Goal: Information Seeking & Learning: Learn about a topic

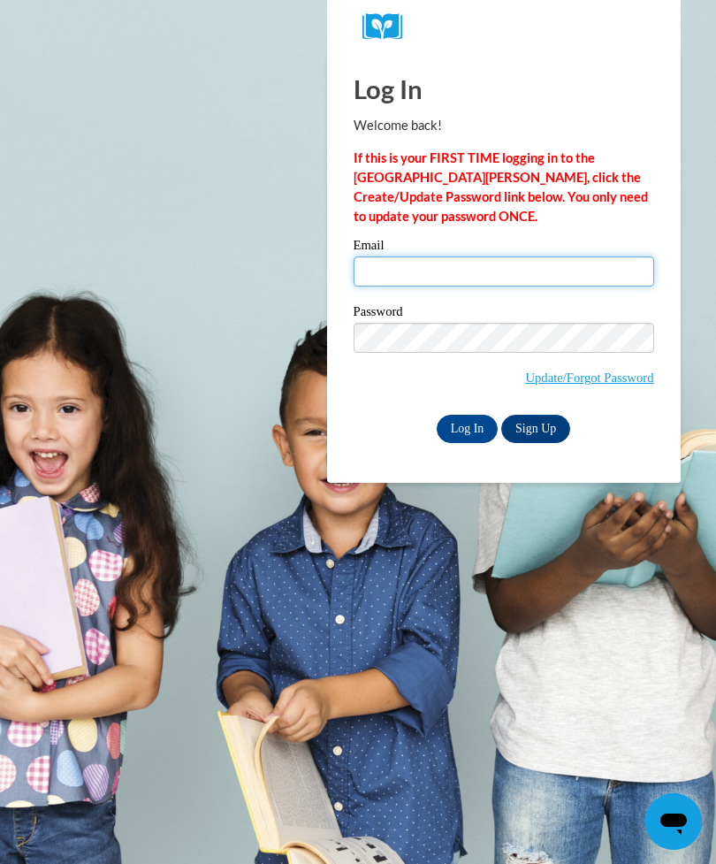
click at [406, 265] on input "Email" at bounding box center [504, 271] width 301 height 30
type input "[EMAIL_ADDRESS][DOMAIN_NAME]"
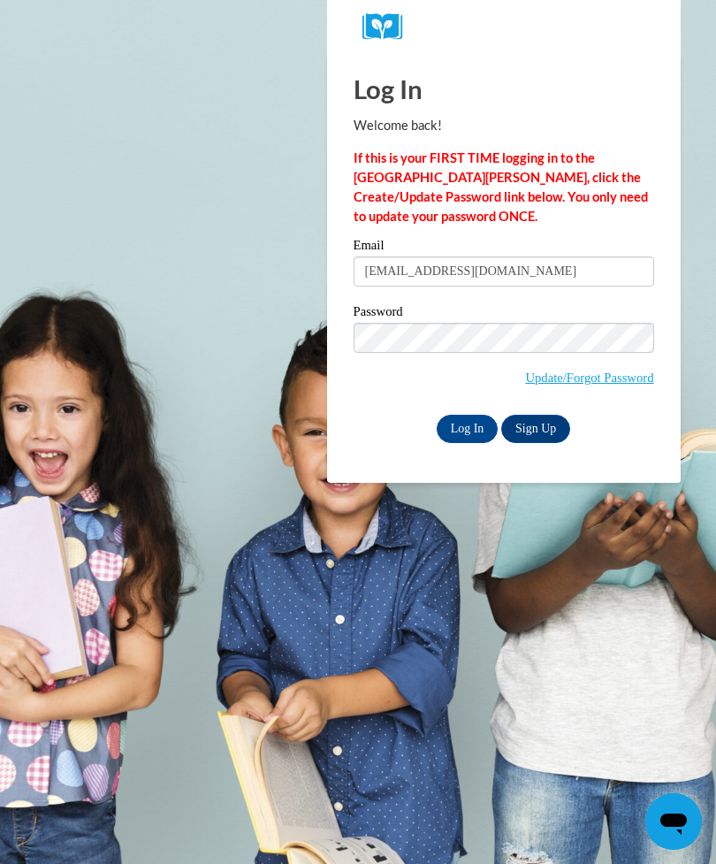
click at [467, 418] on input "Log In" at bounding box center [468, 429] width 62 height 28
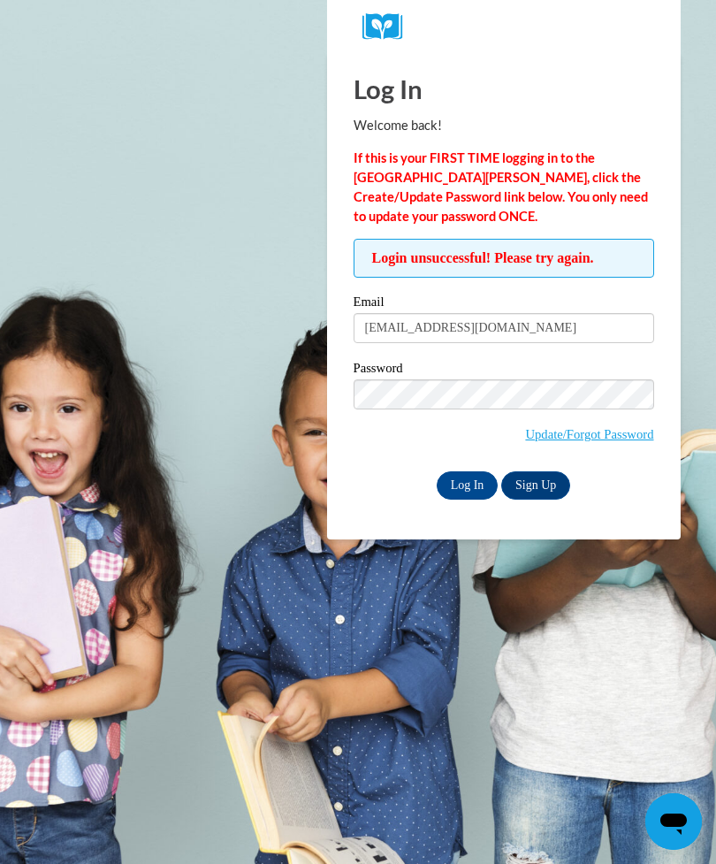
click at [464, 476] on input "Log In" at bounding box center [468, 485] width 62 height 28
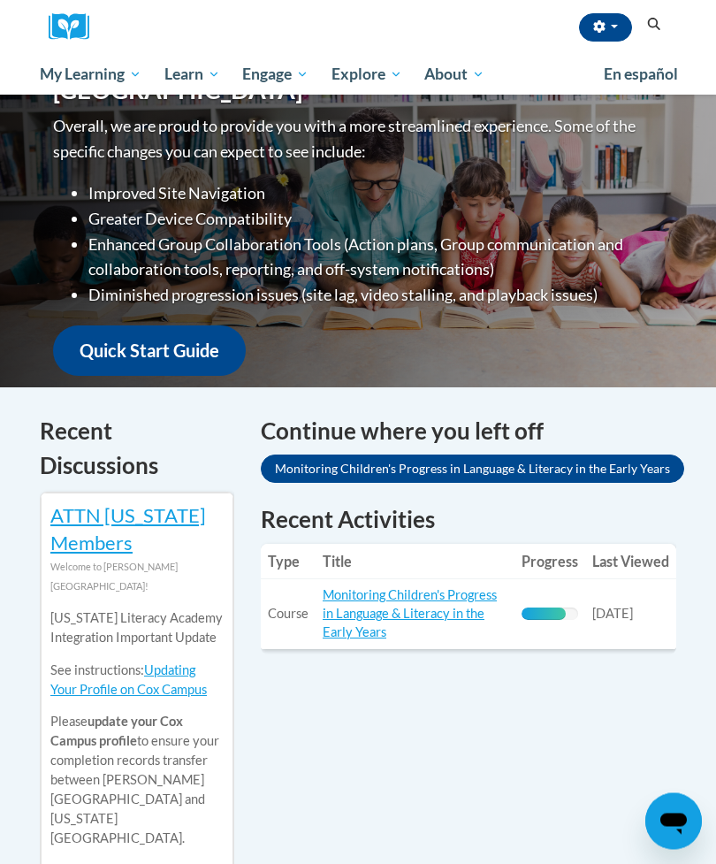
scroll to position [277, 0]
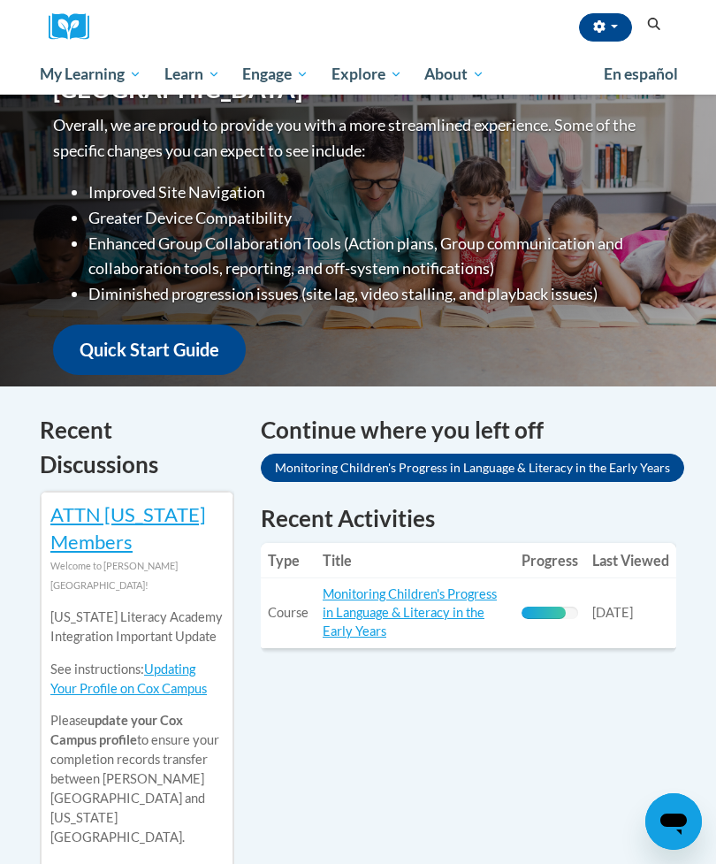
click at [362, 599] on link "Monitoring Children's Progress in Language & Literacy in the Early Years" at bounding box center [410, 612] width 174 height 52
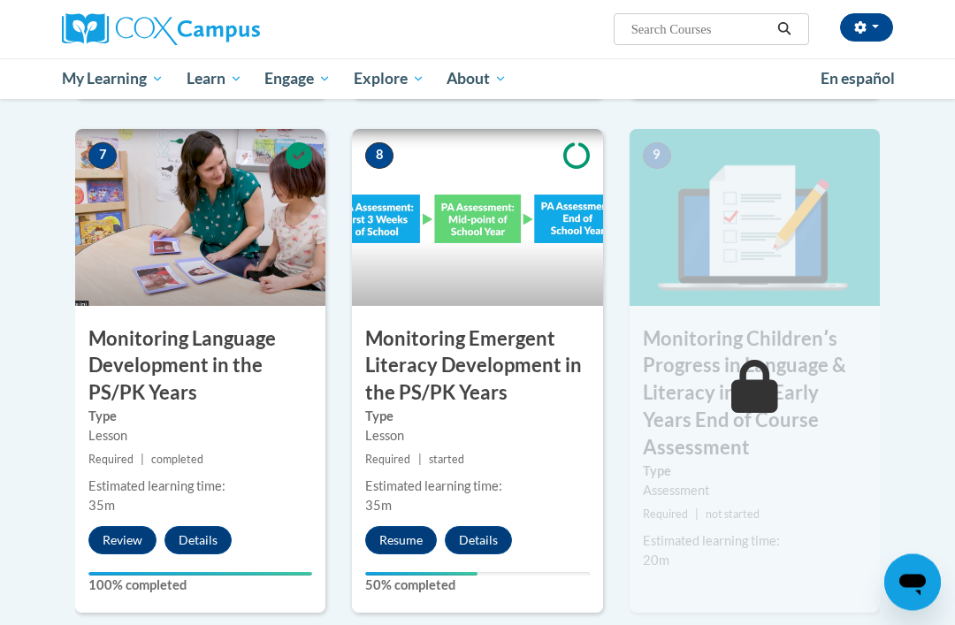
scroll to position [1482, 0]
click at [399, 526] on button "Resume" at bounding box center [401, 540] width 72 height 28
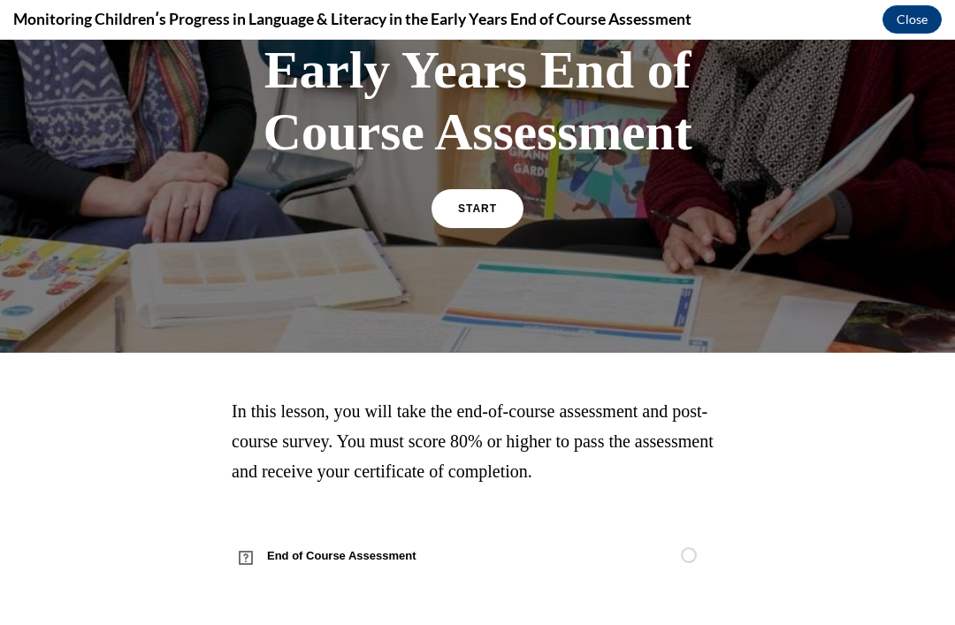
scroll to position [316, 0]
click at [473, 202] on span "START" at bounding box center [477, 208] width 39 height 12
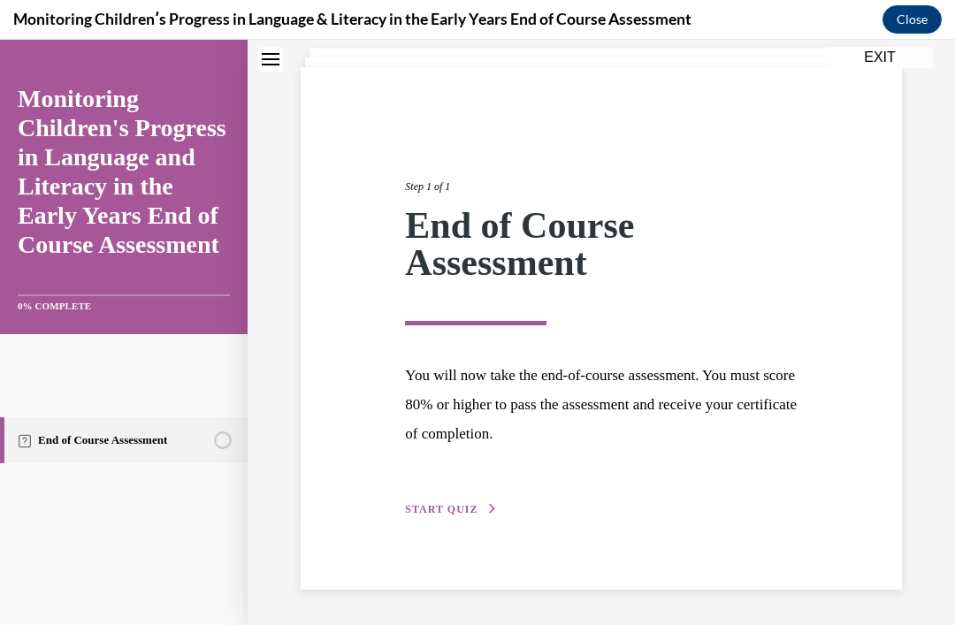
scroll to position [107, 0]
click at [454, 505] on span "START QUIZ" at bounding box center [441, 510] width 72 height 12
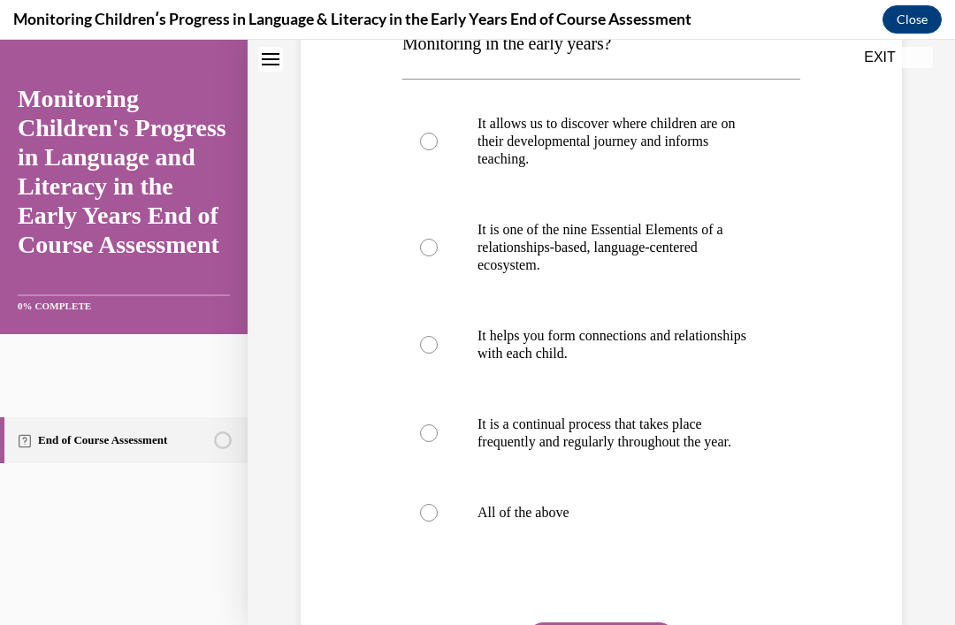
scroll to position [351, 0]
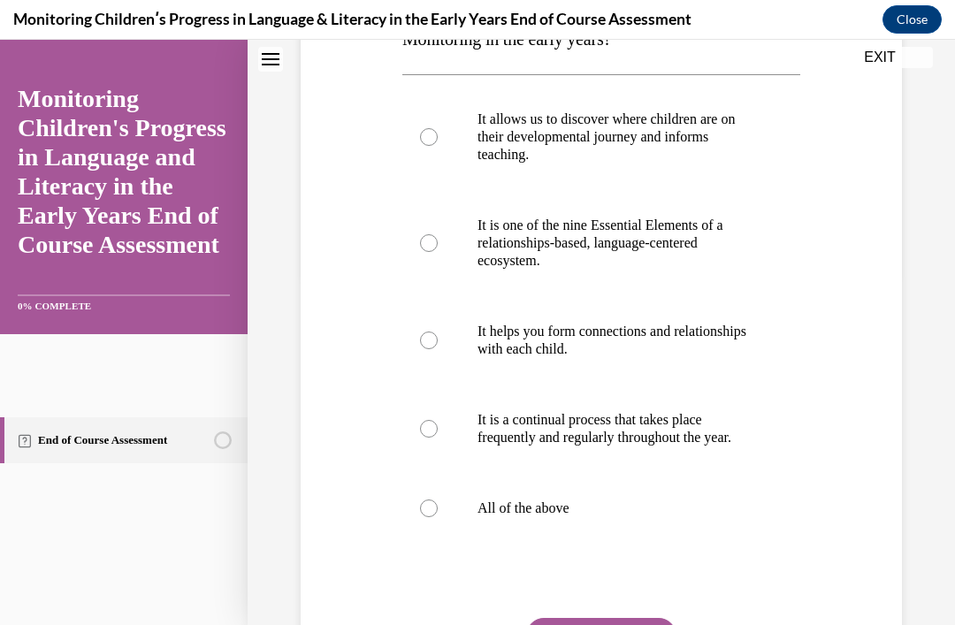
click at [417, 510] on label "All of the above" at bounding box center [601, 508] width 398 height 71
click at [420, 510] on input "All of the above" at bounding box center [429, 508] width 18 height 18
radio input "true"
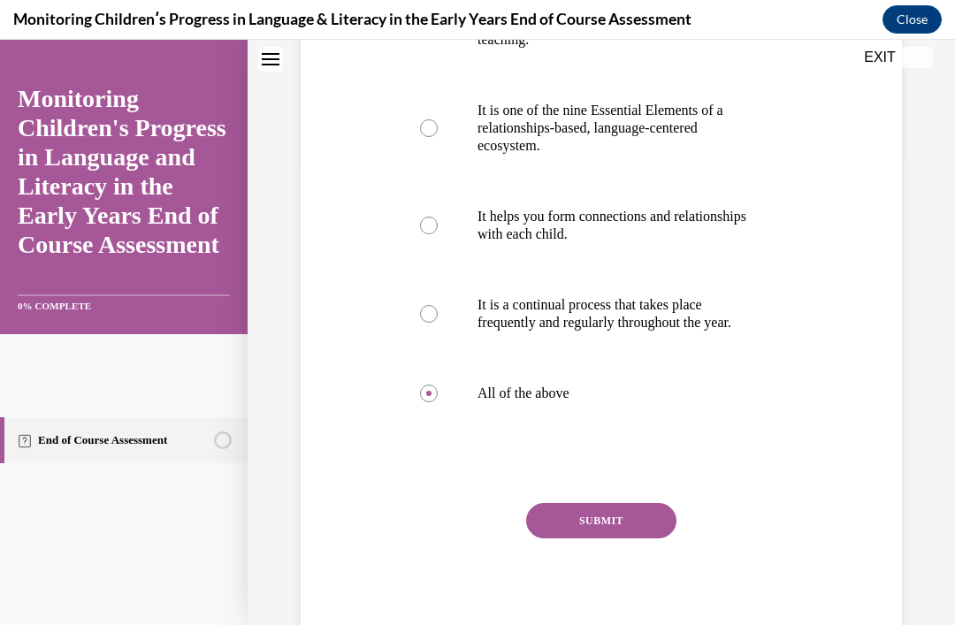
scroll to position [468, 0]
click at [633, 521] on button "SUBMIT" at bounding box center [601, 518] width 150 height 35
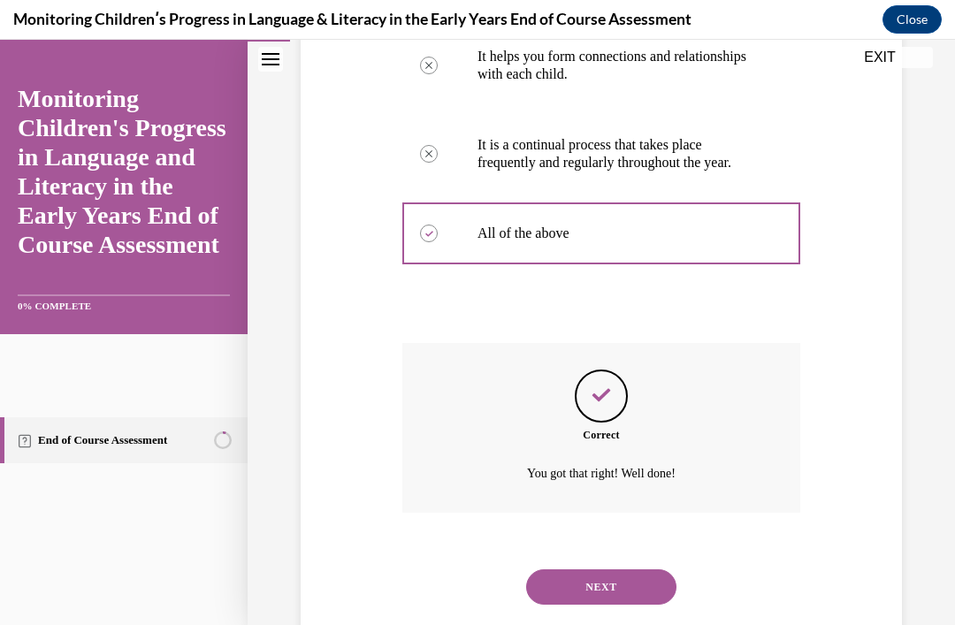
scroll to position [645, 0]
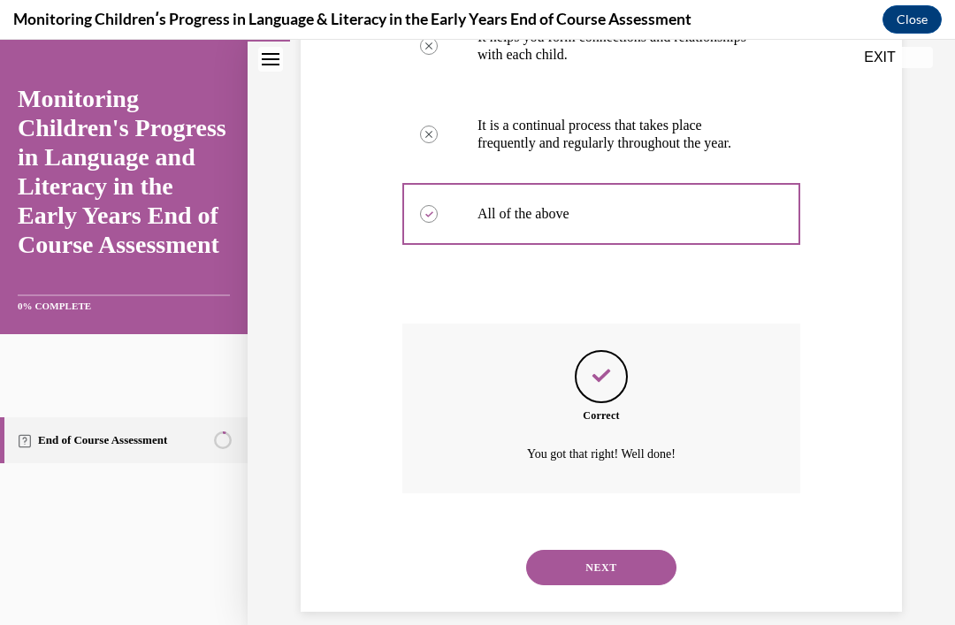
click at [600, 550] on button "NEXT" at bounding box center [601, 567] width 150 height 35
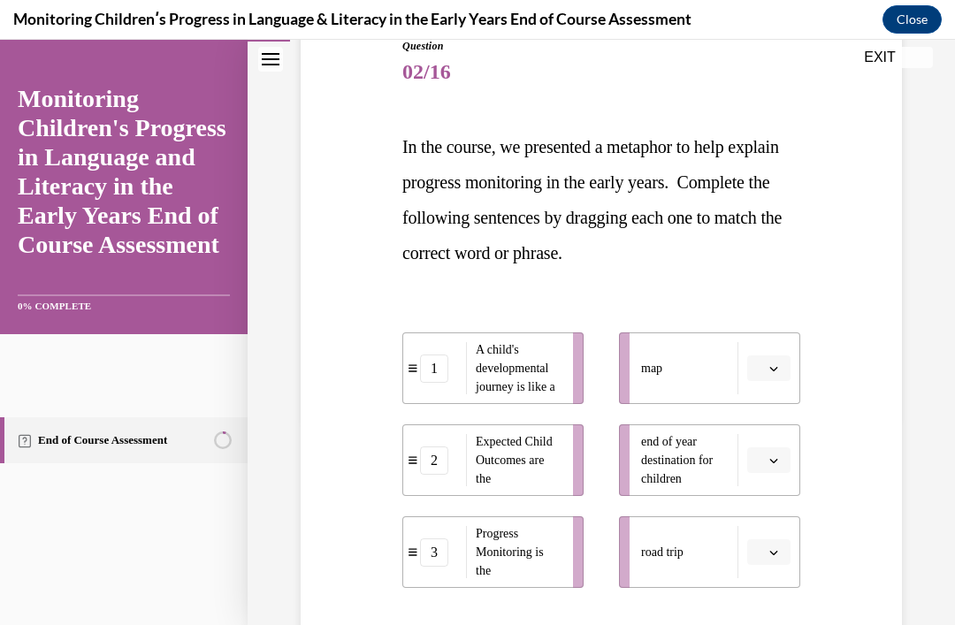
scroll to position [210, 0]
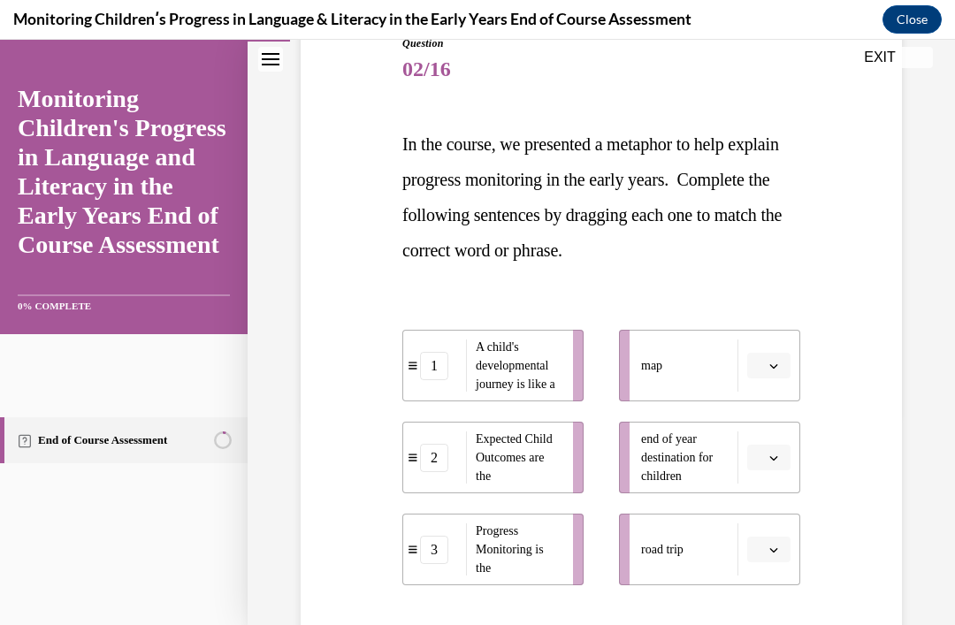
click at [772, 545] on icon "button" at bounding box center [773, 549] width 9 height 9
click at [757, 434] on div "1" at bounding box center [766, 439] width 44 height 35
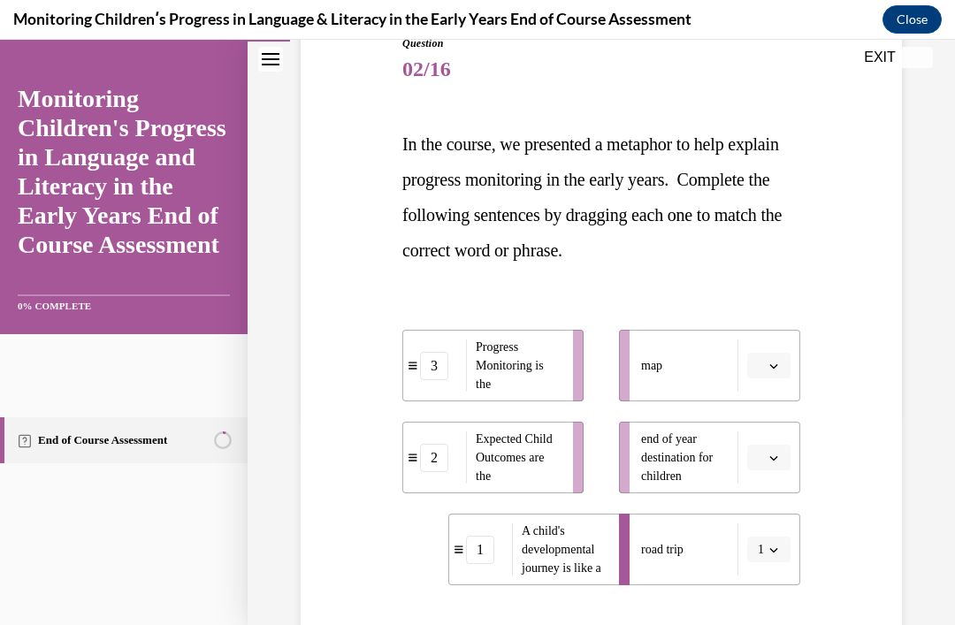
click at [768, 452] on span "button" at bounding box center [773, 458] width 12 height 12
click at [760, 566] on span "2" at bounding box center [761, 567] width 6 height 14
click at [766, 361] on button "button" at bounding box center [768, 366] width 43 height 27
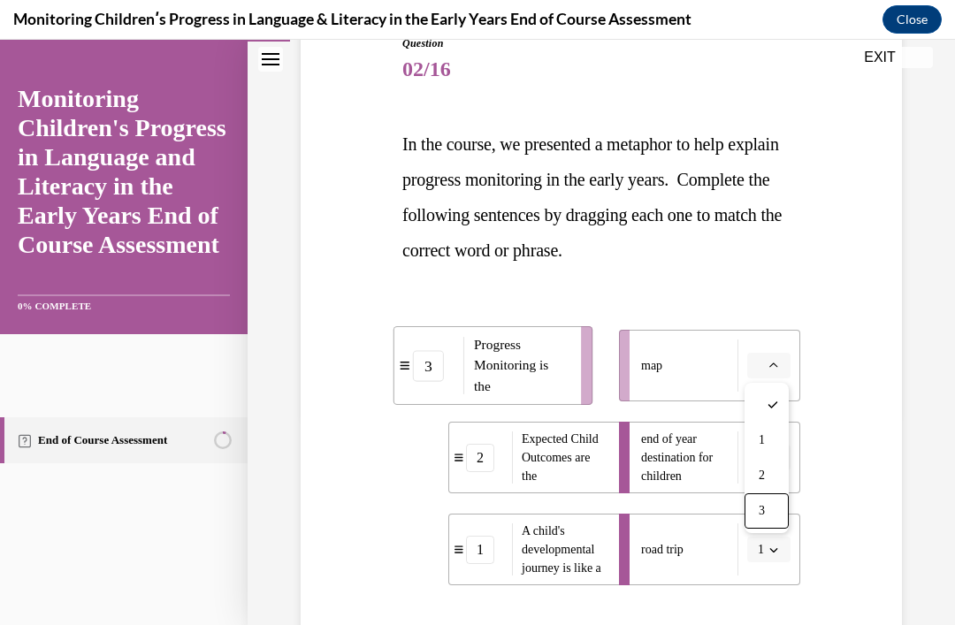
click at [761, 517] on span "3" at bounding box center [761, 511] width 6 height 14
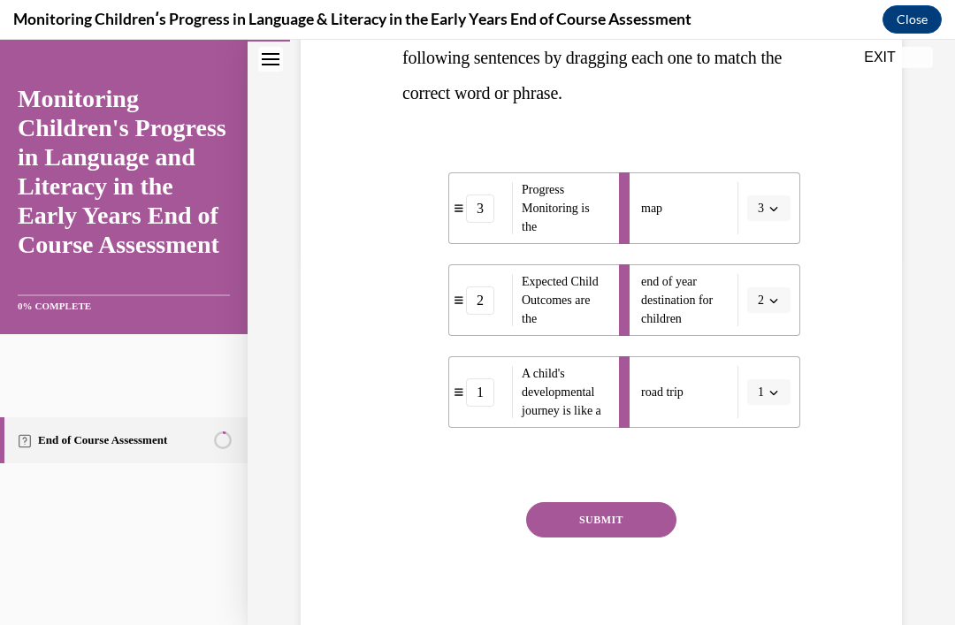
click at [618, 522] on button "SUBMIT" at bounding box center [601, 519] width 150 height 35
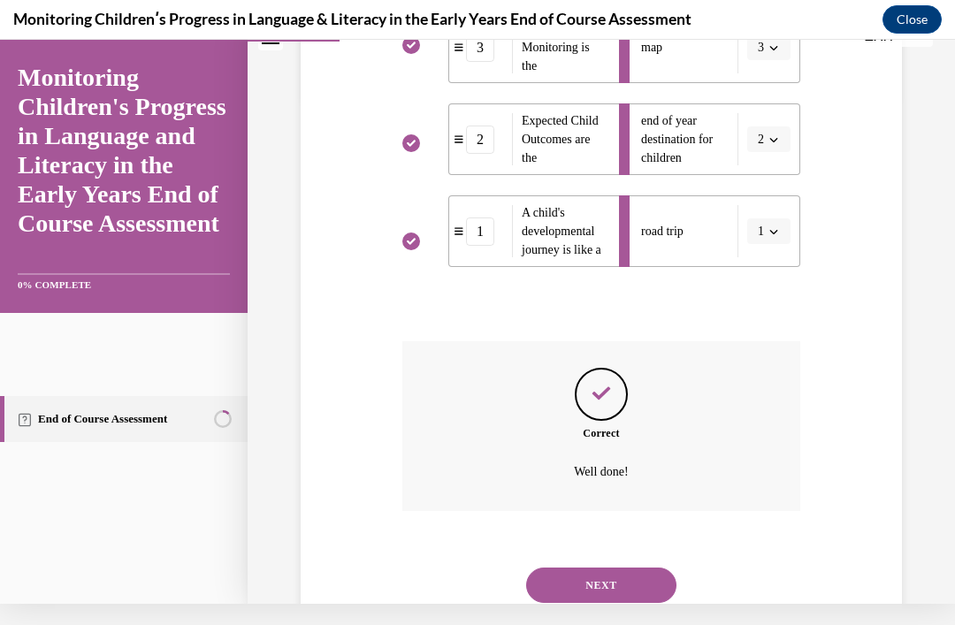
scroll to position [546, 0]
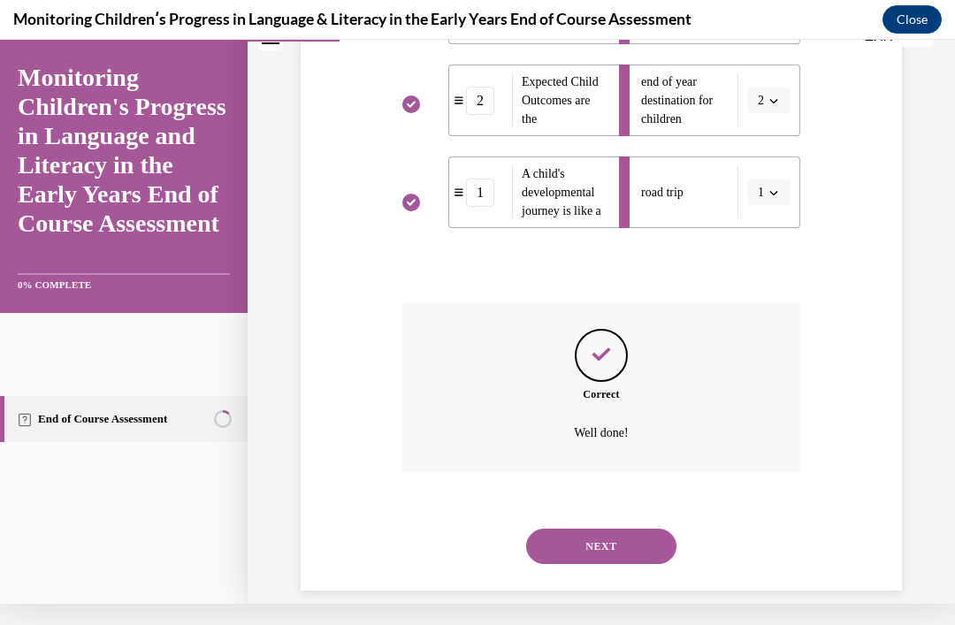
click at [614, 529] on button "NEXT" at bounding box center [601, 546] width 150 height 35
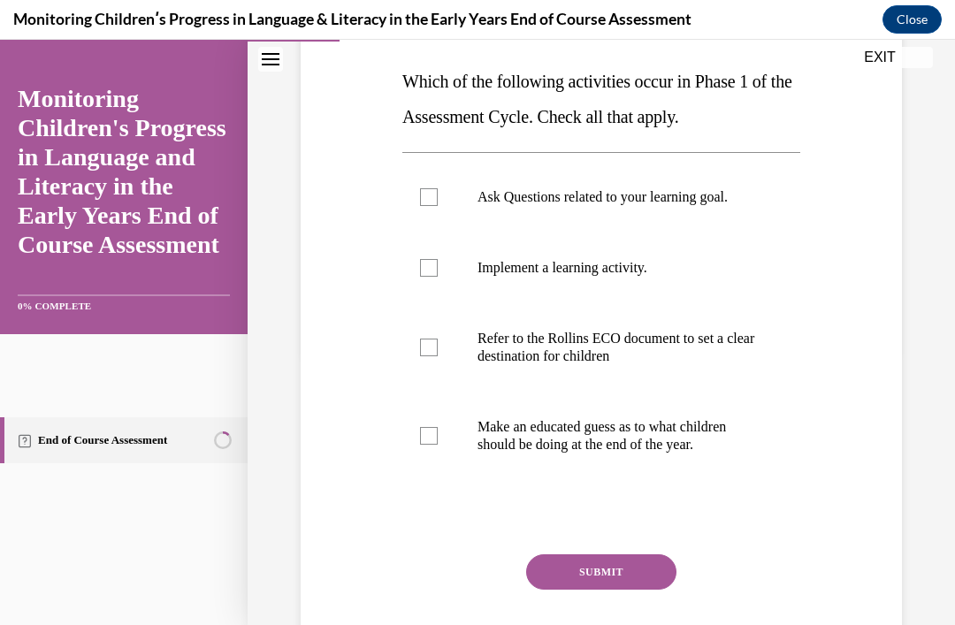
scroll to position [273, 0]
click at [428, 348] on div at bounding box center [429, 348] width 18 height 18
click at [428, 348] on input "Refer to the Rollins ECO document to set a clear destination for children" at bounding box center [429, 348] width 18 height 18
checkbox input "true"
click at [422, 264] on div at bounding box center [429, 268] width 18 height 18
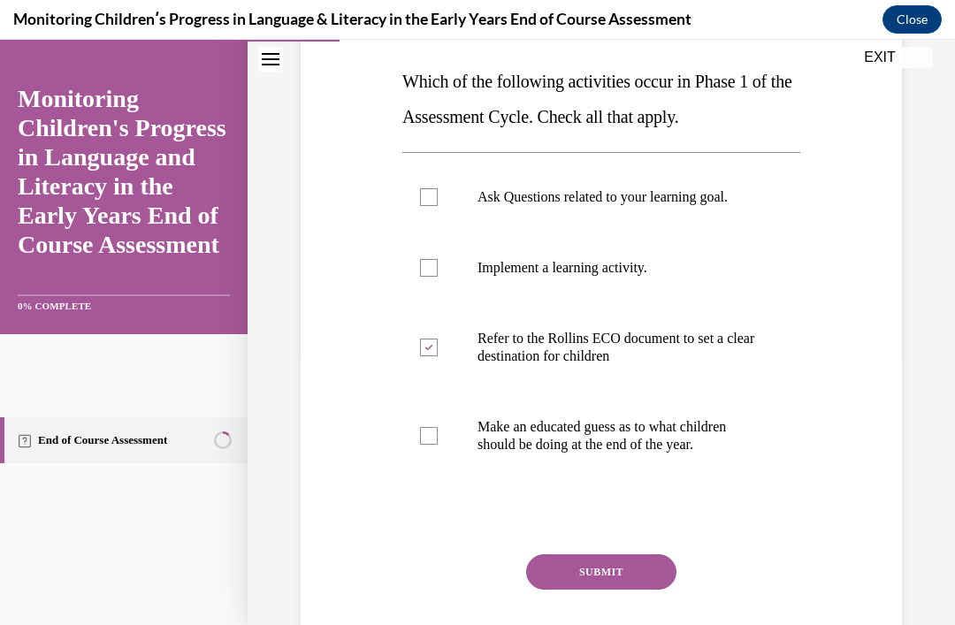
click at [422, 264] on input "Implement a learning activity." at bounding box center [429, 268] width 18 height 18
checkbox input "true"
click at [421, 181] on label "Ask Questions related to your learning goal." at bounding box center [601, 197] width 398 height 71
click at [421, 188] on input "Ask Questions related to your learning goal." at bounding box center [429, 197] width 18 height 18
checkbox input "true"
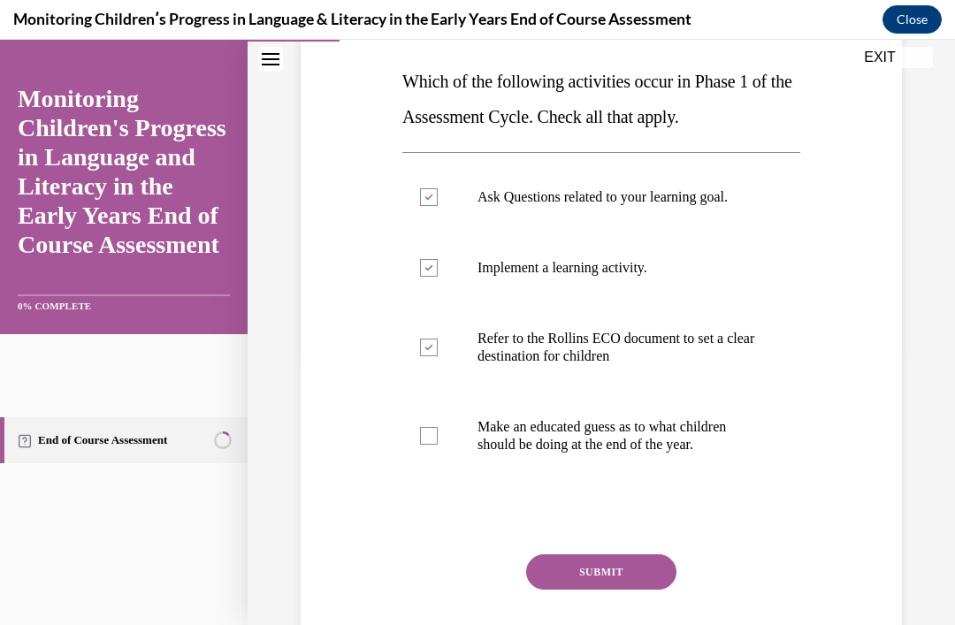
click at [613, 580] on button "SUBMIT" at bounding box center [601, 571] width 150 height 35
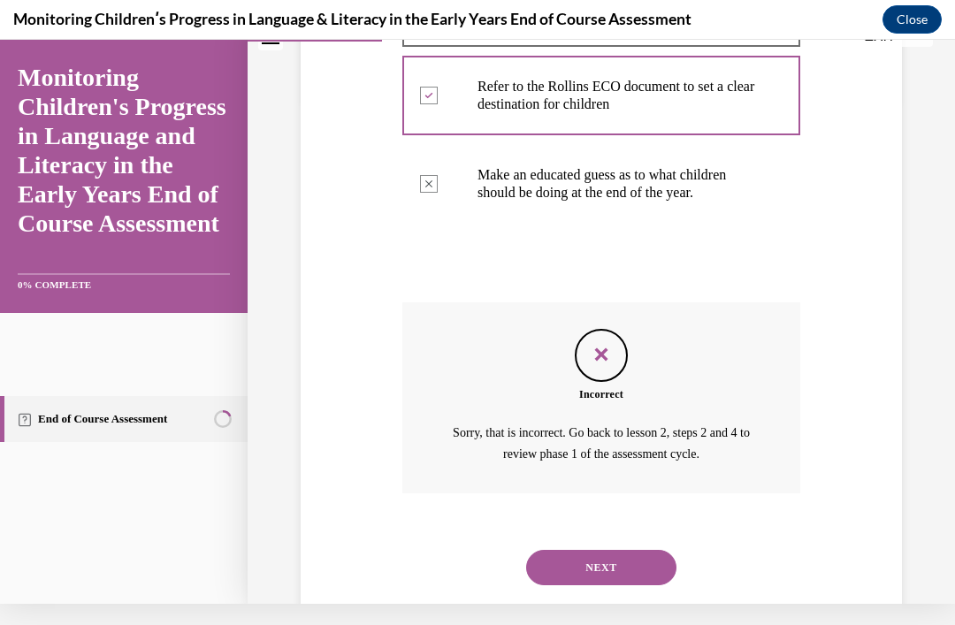
scroll to position [524, 0]
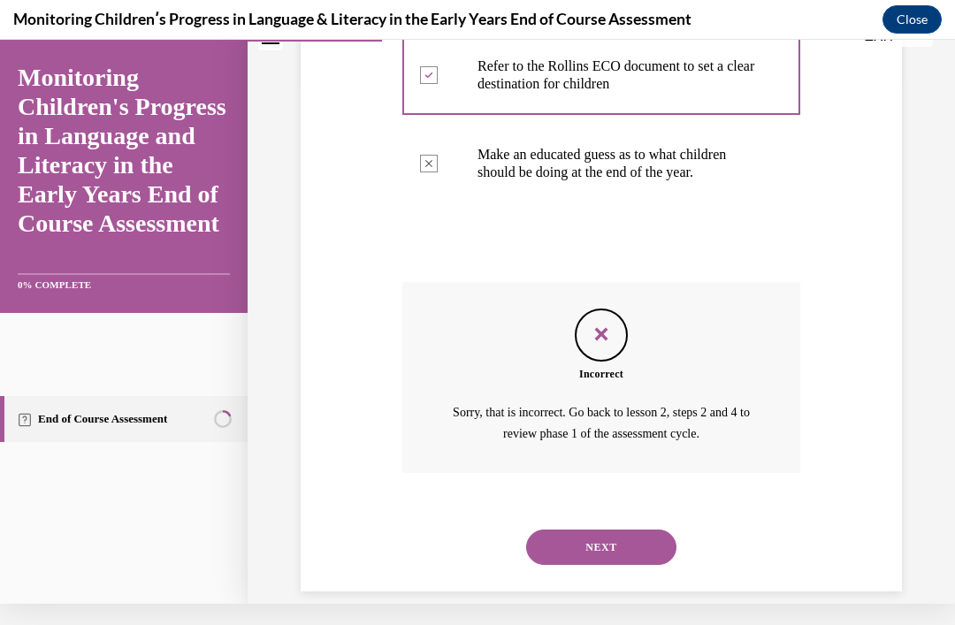
click at [620, 529] on button "NEXT" at bounding box center [601, 546] width 150 height 35
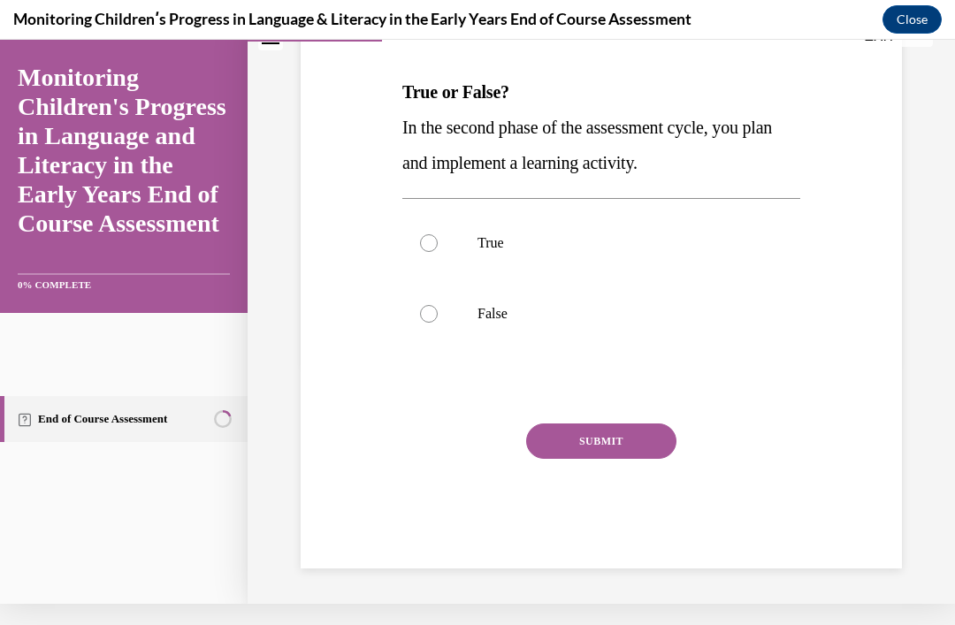
scroll to position [0, 0]
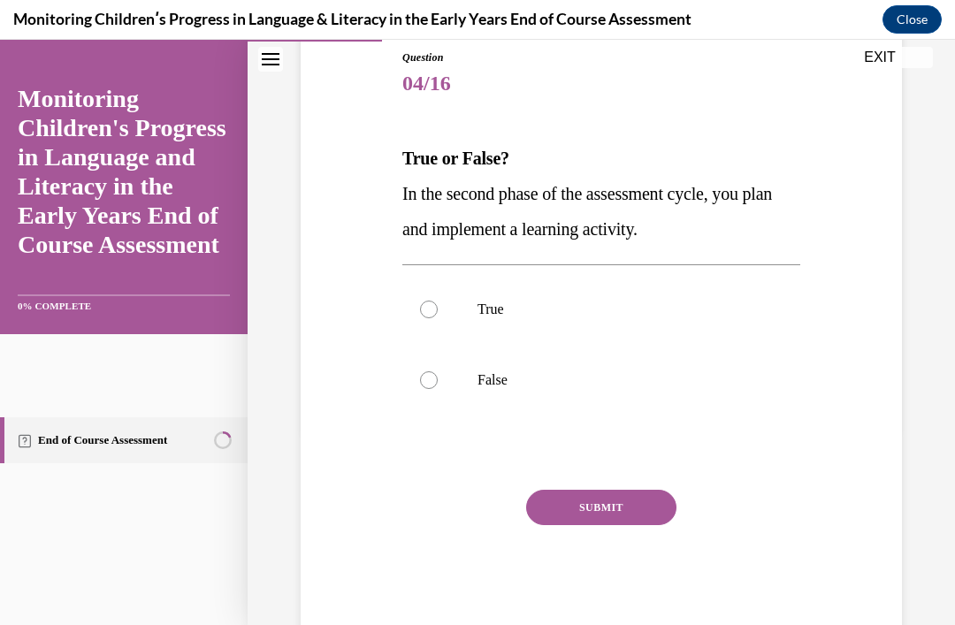
click at [431, 305] on div at bounding box center [429, 310] width 18 height 18
click at [431, 305] on input "True" at bounding box center [429, 310] width 18 height 18
radio input "true"
click at [613, 509] on button "SUBMIT" at bounding box center [601, 507] width 150 height 35
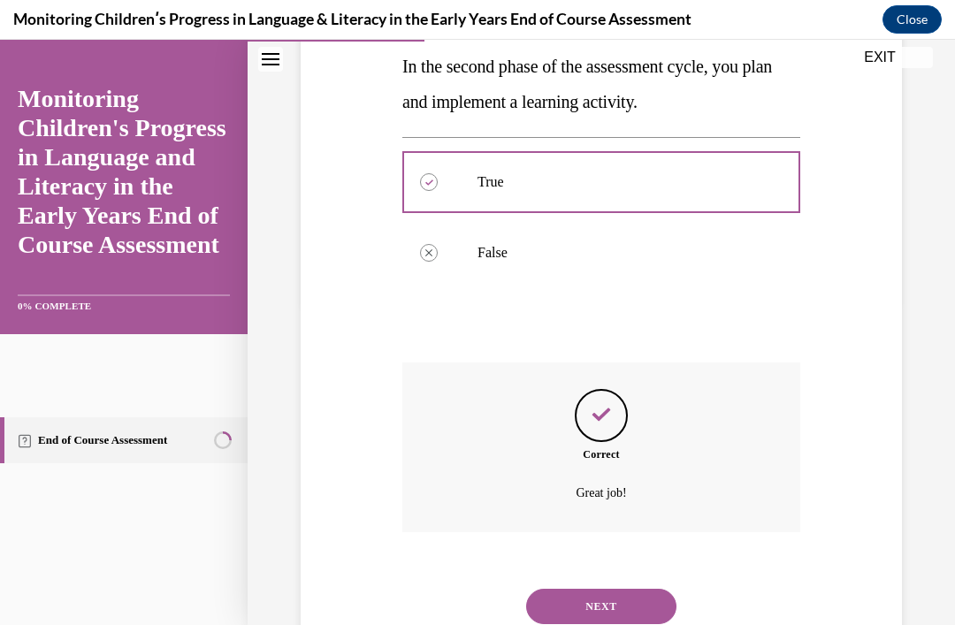
scroll to position [362, 0]
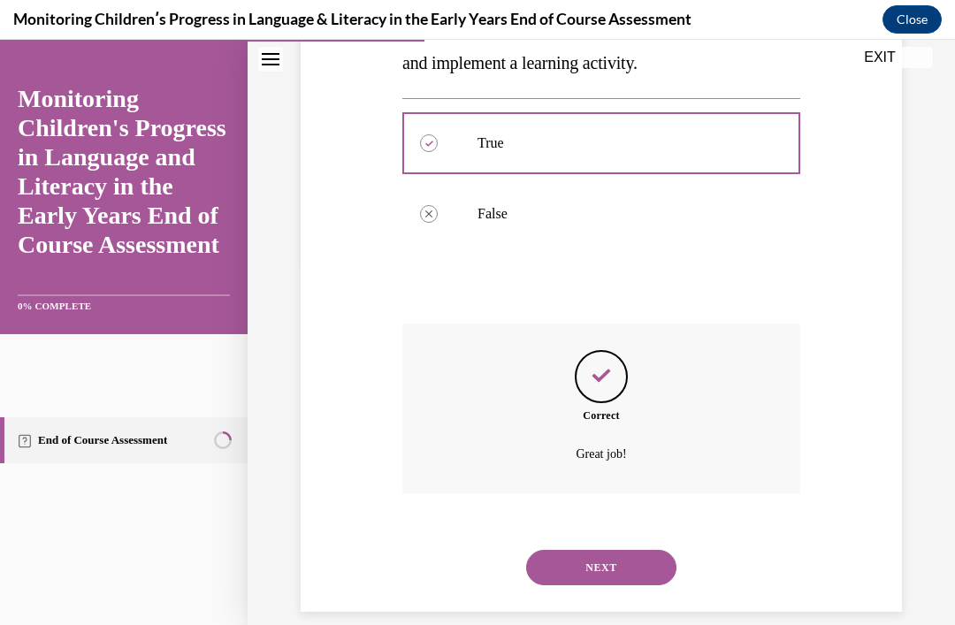
click at [595, 559] on button "NEXT" at bounding box center [601, 567] width 150 height 35
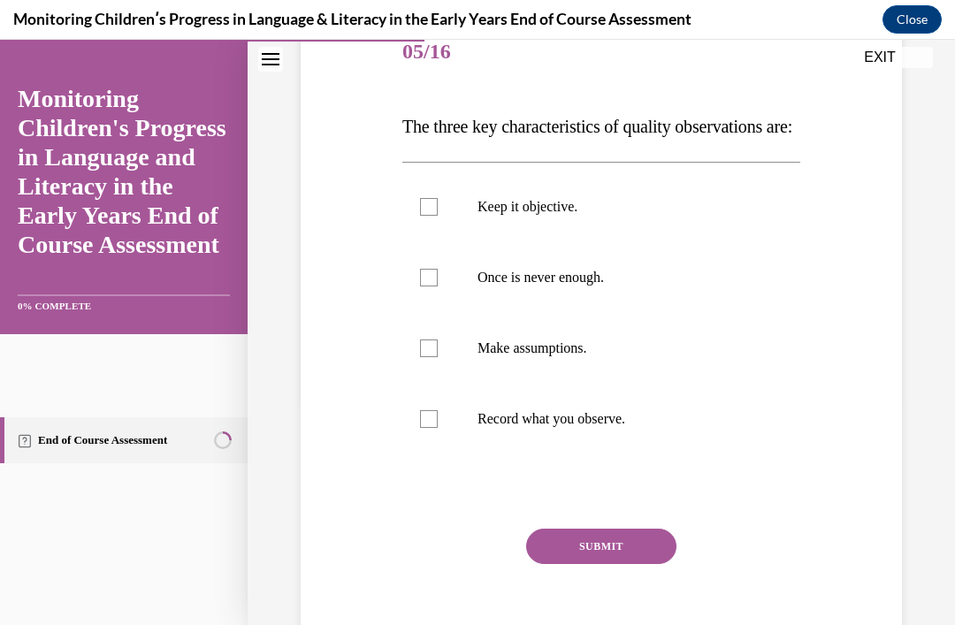
scroll to position [228, 0]
click at [430, 216] on div at bounding box center [429, 207] width 18 height 18
click at [430, 216] on input "Keep it objective." at bounding box center [429, 207] width 18 height 18
checkbox input "true"
click at [422, 286] on div at bounding box center [429, 278] width 18 height 18
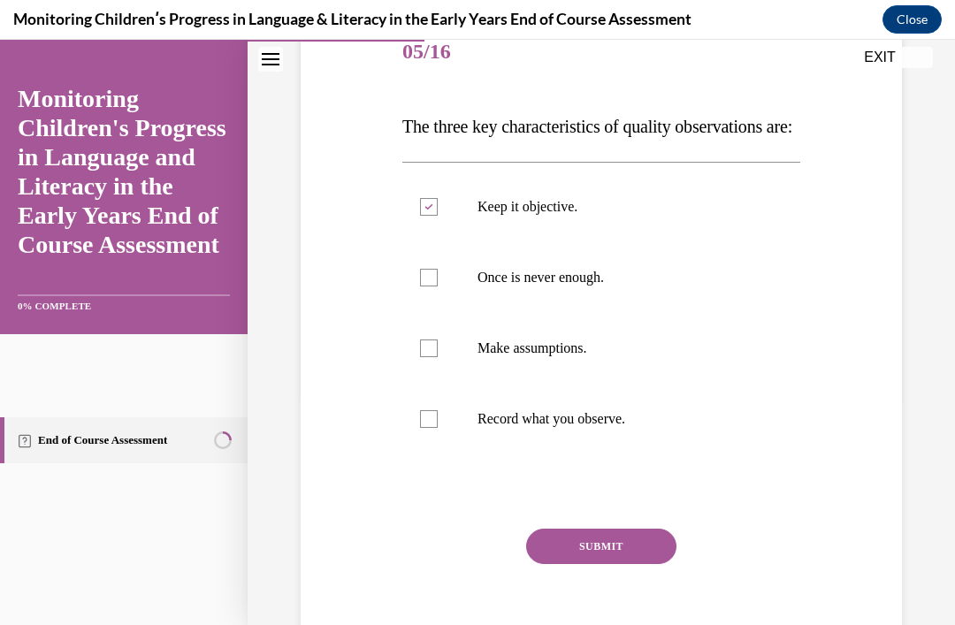
click at [422, 286] on input "Once is never enough." at bounding box center [429, 278] width 18 height 18
checkbox input "true"
click at [430, 428] on div at bounding box center [429, 419] width 18 height 18
click at [430, 428] on input "Record what you observe." at bounding box center [429, 419] width 18 height 18
checkbox input "true"
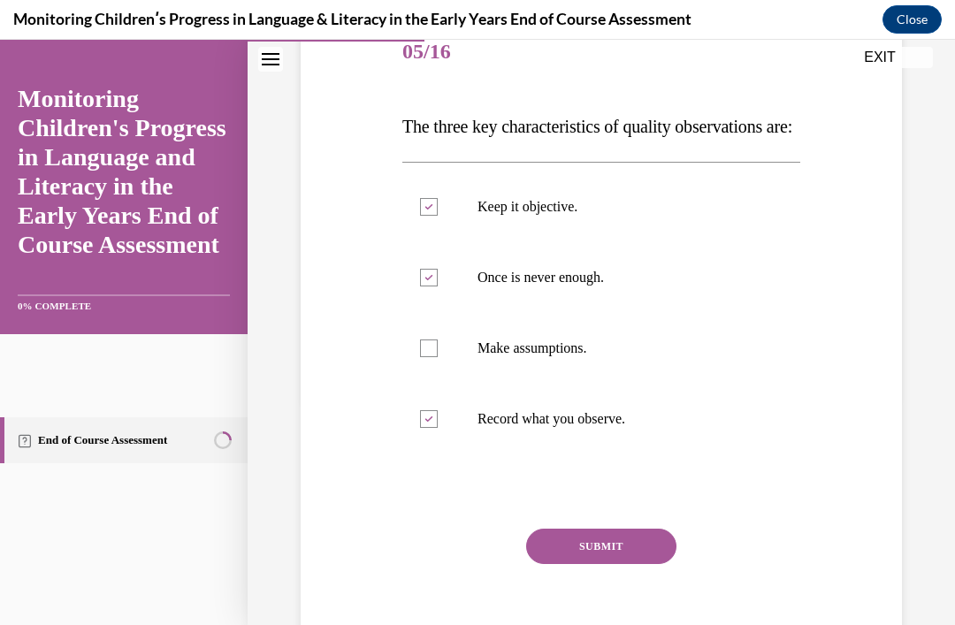
click at [606, 564] on button "SUBMIT" at bounding box center [601, 546] width 150 height 35
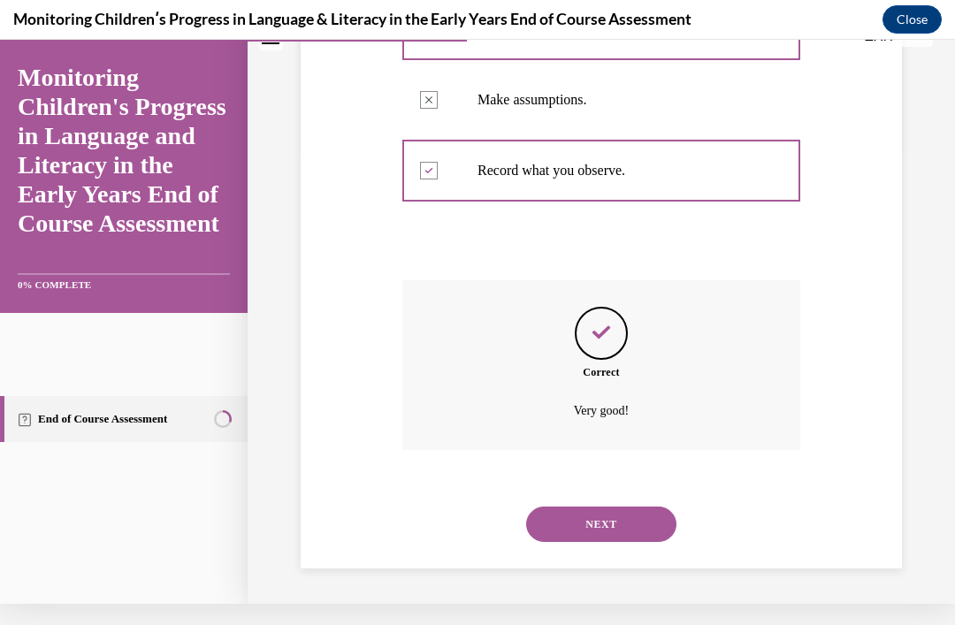
scroll to position [468, 0]
click at [607, 526] on button "NEXT" at bounding box center [601, 523] width 150 height 35
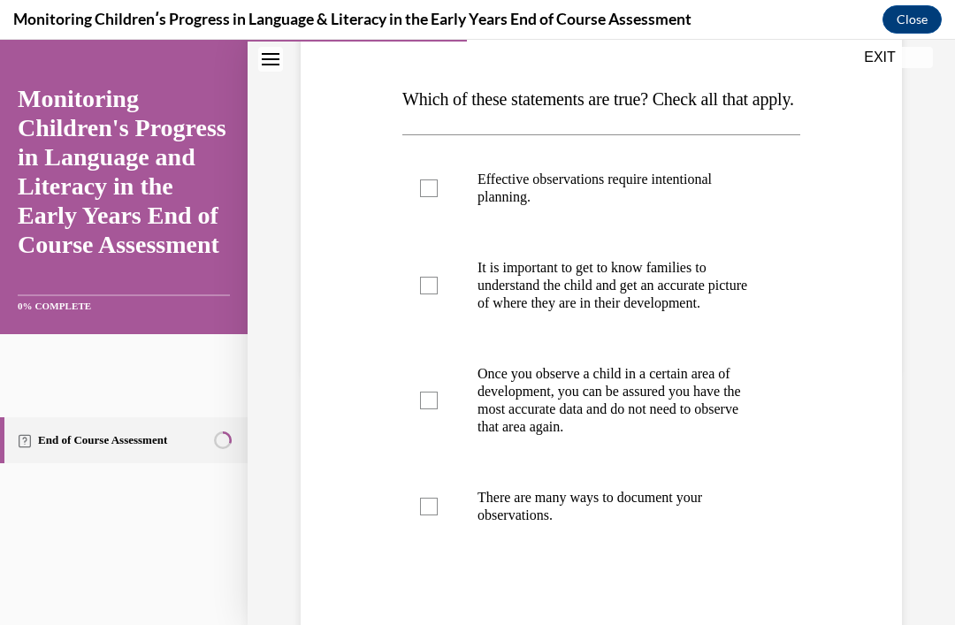
scroll to position [255, 0]
click at [426, 197] on div at bounding box center [429, 188] width 18 height 18
click at [426, 197] on input "Effective observations require intentional planning." at bounding box center [429, 188] width 18 height 18
checkbox input "true"
click at [421, 294] on div at bounding box center [429, 286] width 18 height 18
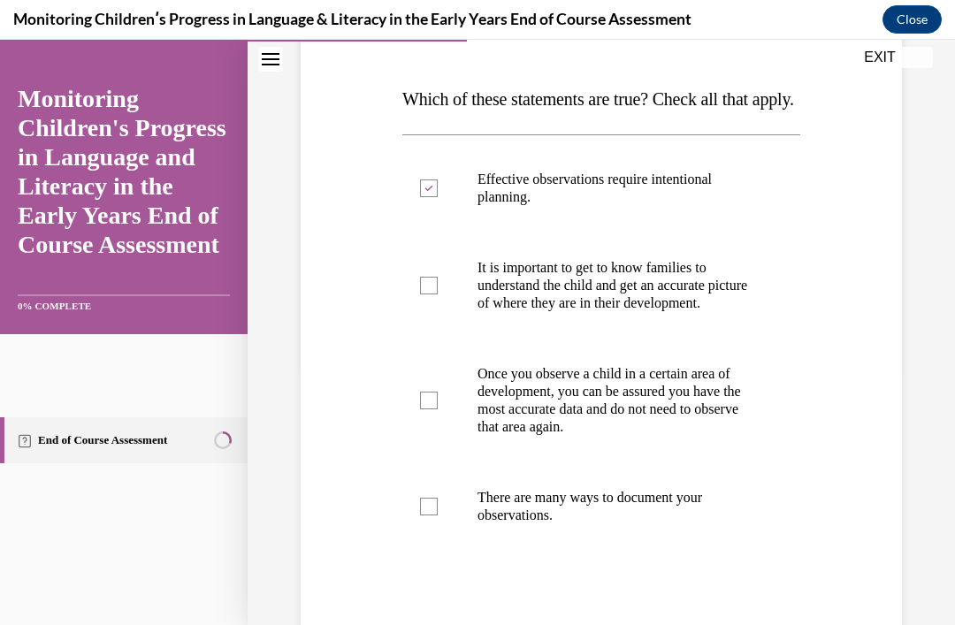
click at [421, 294] on input "It is important to get to know families to understand the child and get an accu…" at bounding box center [429, 286] width 18 height 18
checkbox input "true"
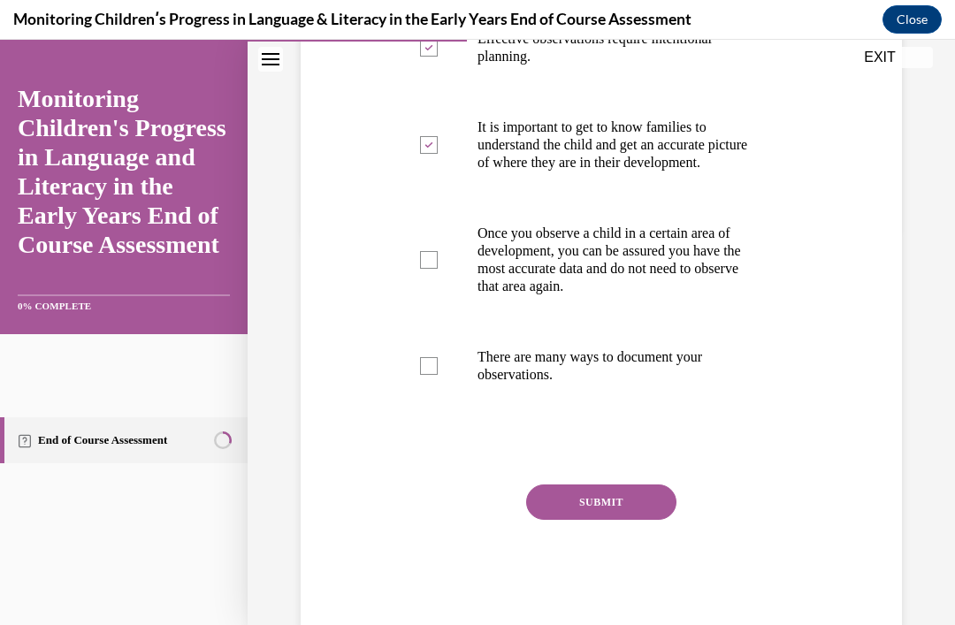
scroll to position [396, 0]
click at [426, 410] on label "There are many ways to document your observations." at bounding box center [601, 366] width 398 height 88
click at [426, 375] on input "There are many ways to document your observations." at bounding box center [429, 366] width 18 height 18
checkbox input "true"
click at [589, 520] on button "SUBMIT" at bounding box center [601, 501] width 150 height 35
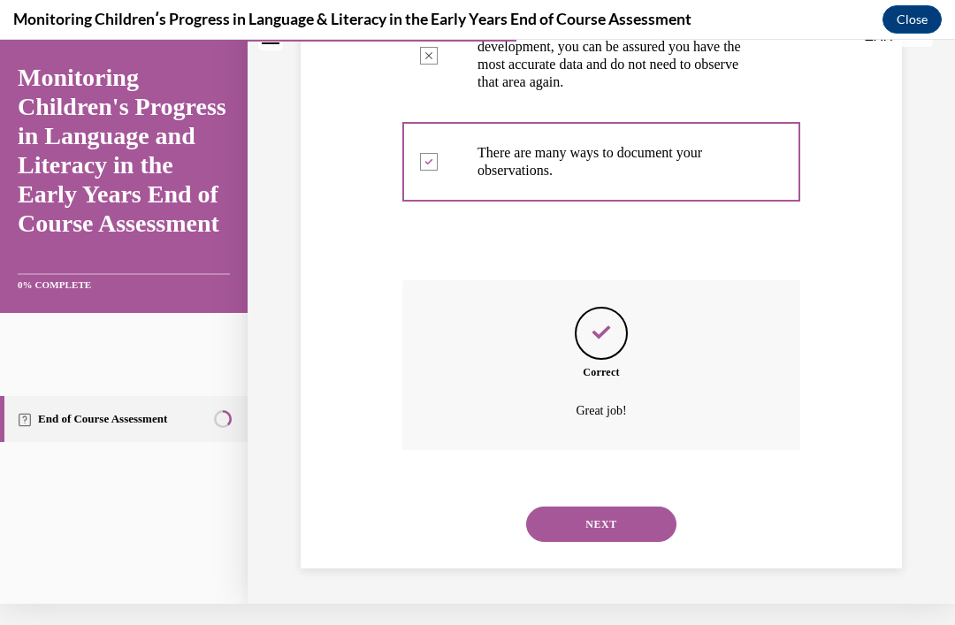
scroll to position [610, 0]
click at [590, 528] on button "NEXT" at bounding box center [601, 523] width 150 height 35
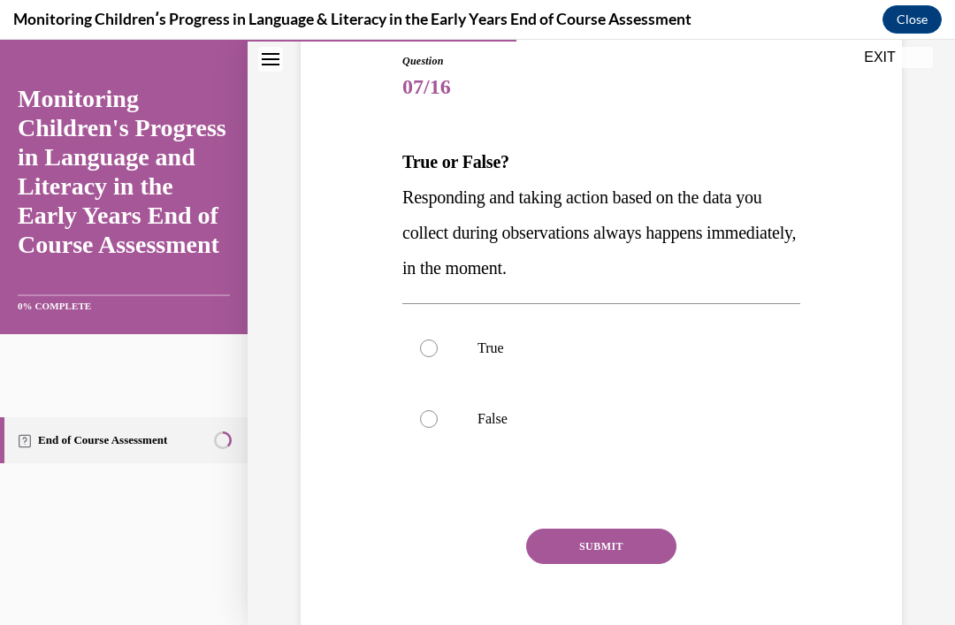
scroll to position [193, 0]
click at [428, 421] on div at bounding box center [429, 419] width 18 height 18
click at [428, 421] on input "False" at bounding box center [429, 419] width 18 height 18
radio input "true"
click at [606, 550] on button "SUBMIT" at bounding box center [601, 546] width 150 height 35
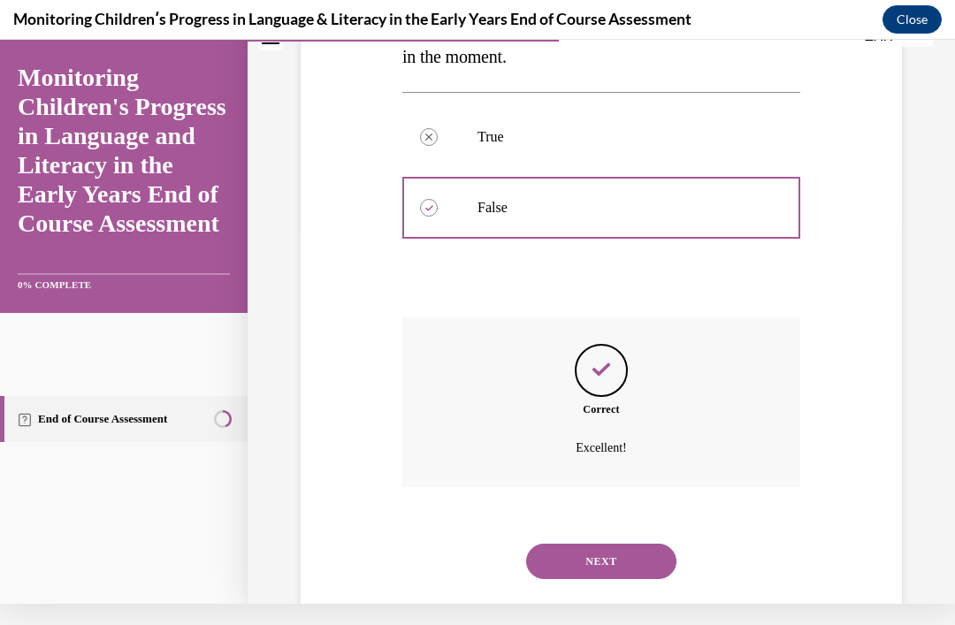
scroll to position [398, 0]
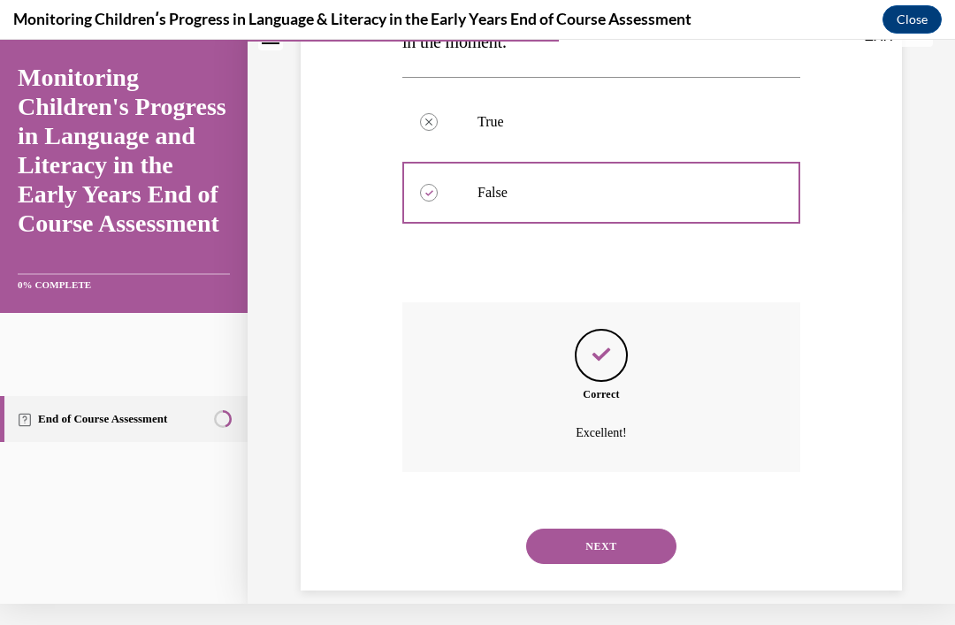
click at [595, 538] on button "NEXT" at bounding box center [601, 546] width 150 height 35
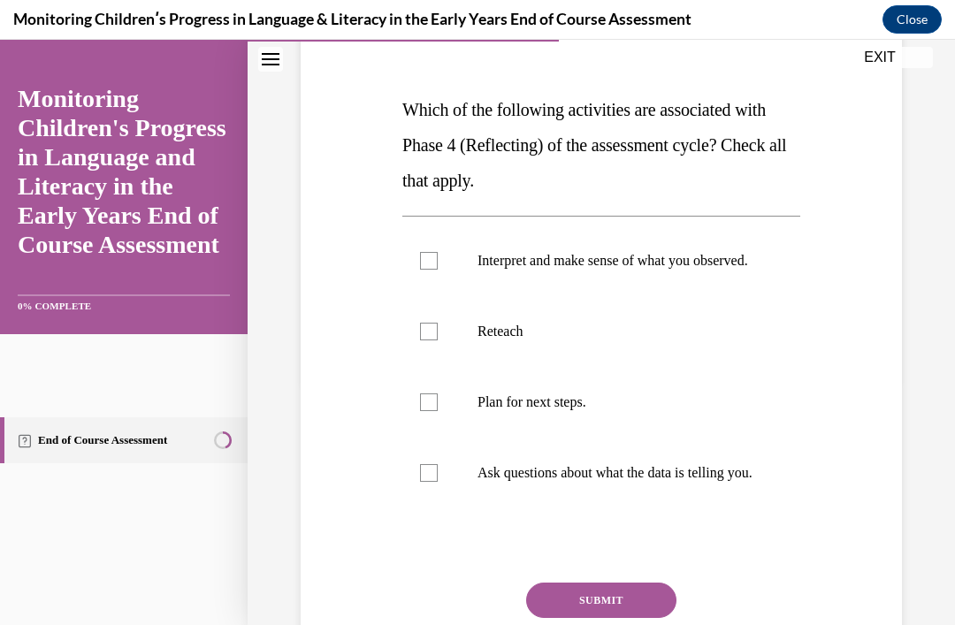
scroll to position [247, 0]
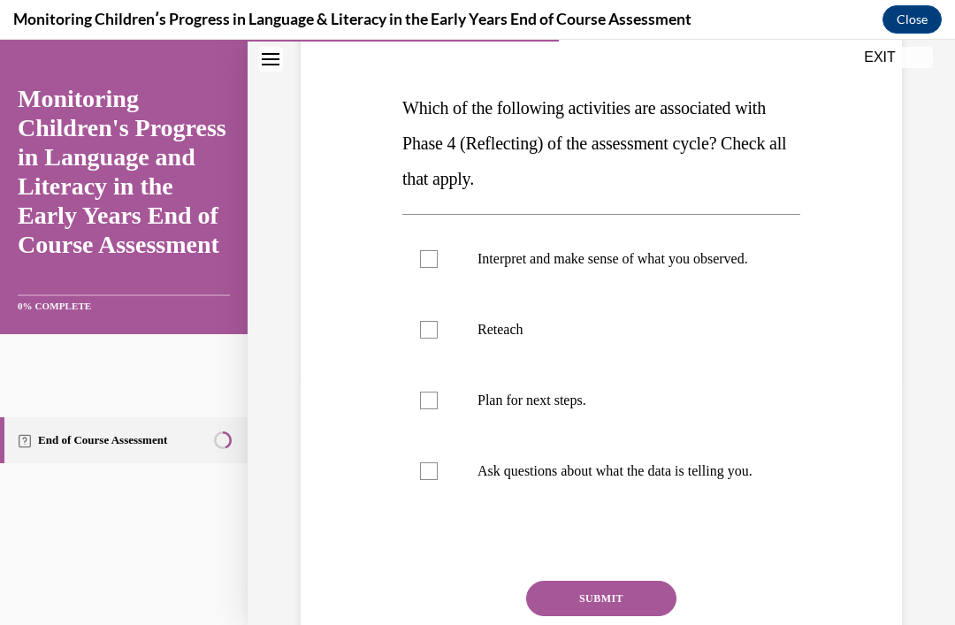
click at [422, 268] on div at bounding box center [429, 259] width 18 height 18
click at [422, 268] on input "Interpret and make sense of what you observed." at bounding box center [429, 259] width 18 height 18
checkbox input "true"
click at [428, 480] on div at bounding box center [429, 471] width 18 height 18
click at [428, 480] on input "Ask questions about what the data is telling you." at bounding box center [429, 471] width 18 height 18
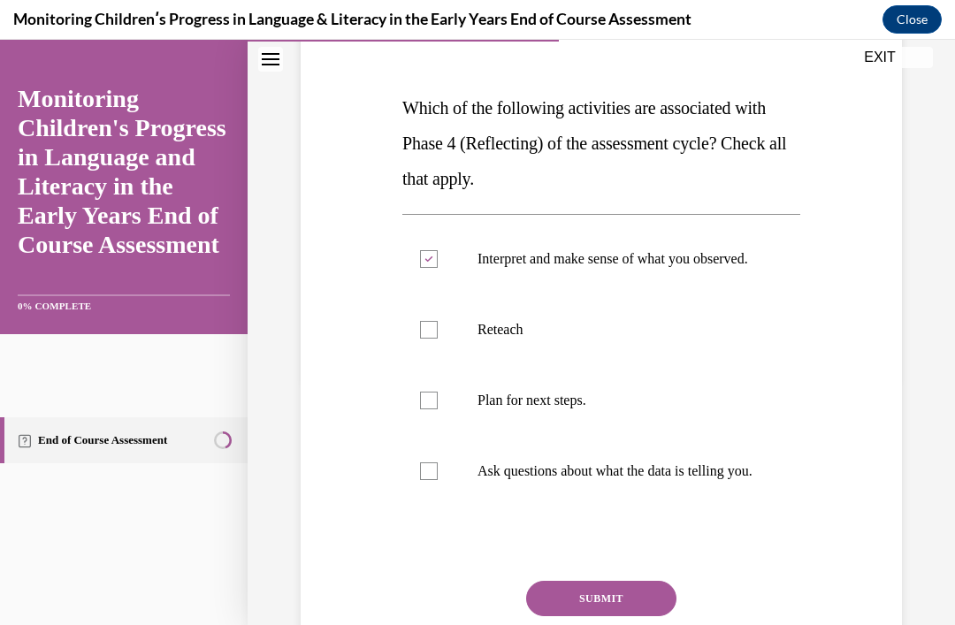
checkbox input "true"
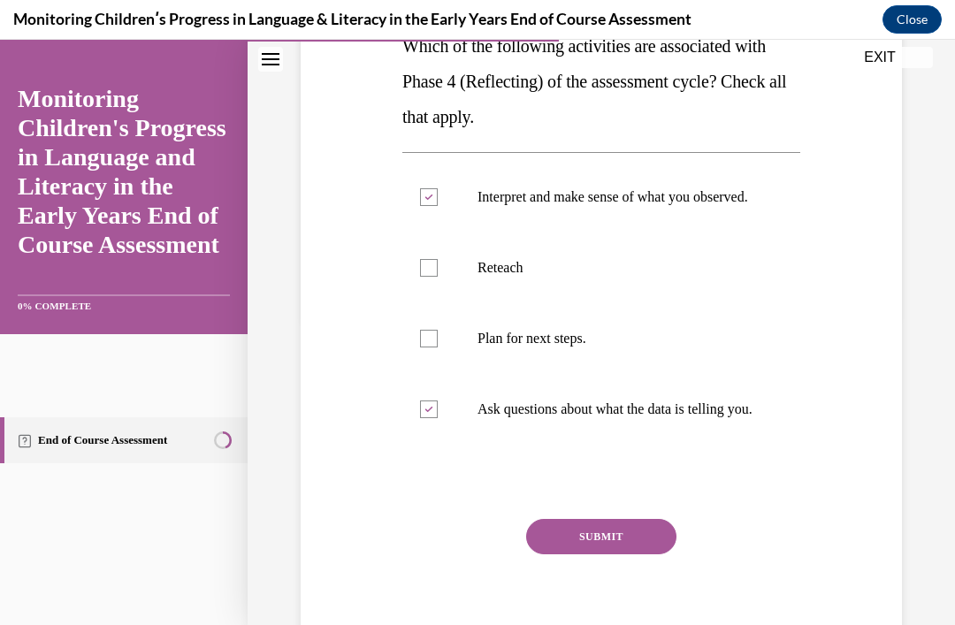
scroll to position [308, 0]
click at [425, 347] on div at bounding box center [429, 339] width 18 height 18
click at [425, 347] on input "Plan for next steps." at bounding box center [429, 339] width 18 height 18
checkbox input "true"
click at [589, 554] on button "SUBMIT" at bounding box center [601, 536] width 150 height 35
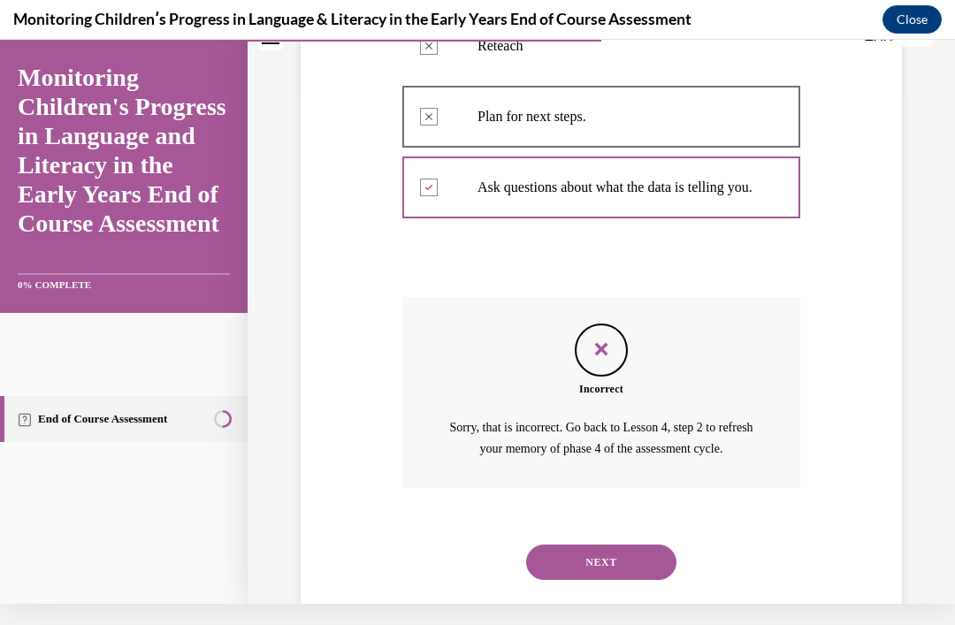
scroll to position [559, 0]
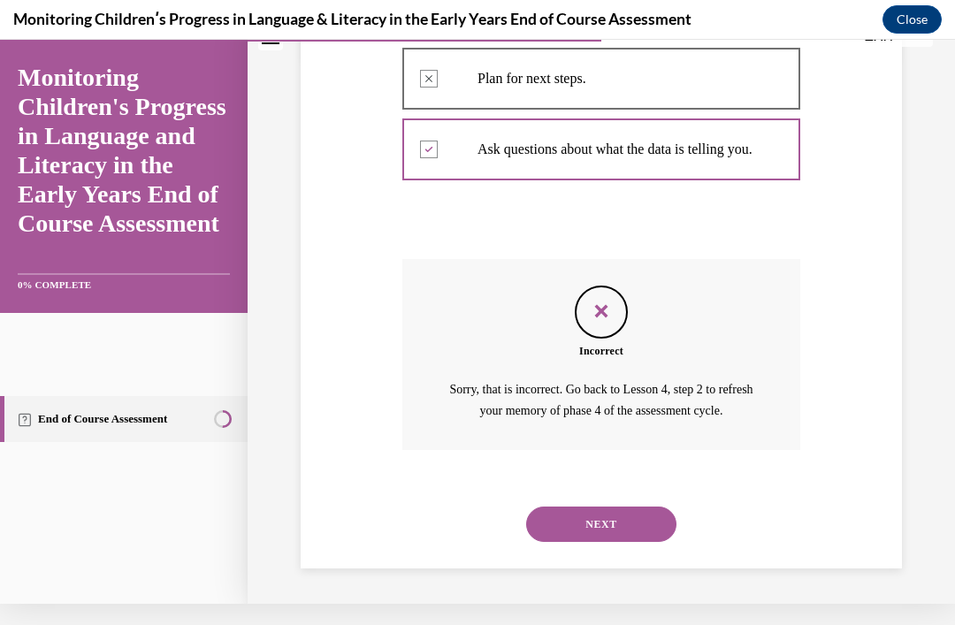
click at [605, 532] on button "NEXT" at bounding box center [601, 523] width 150 height 35
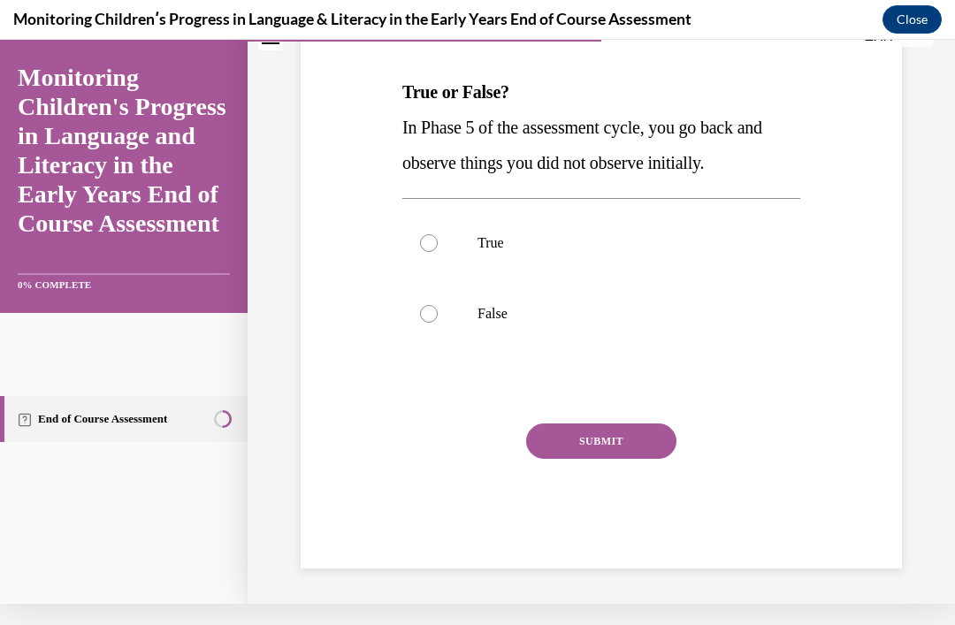
scroll to position [0, 0]
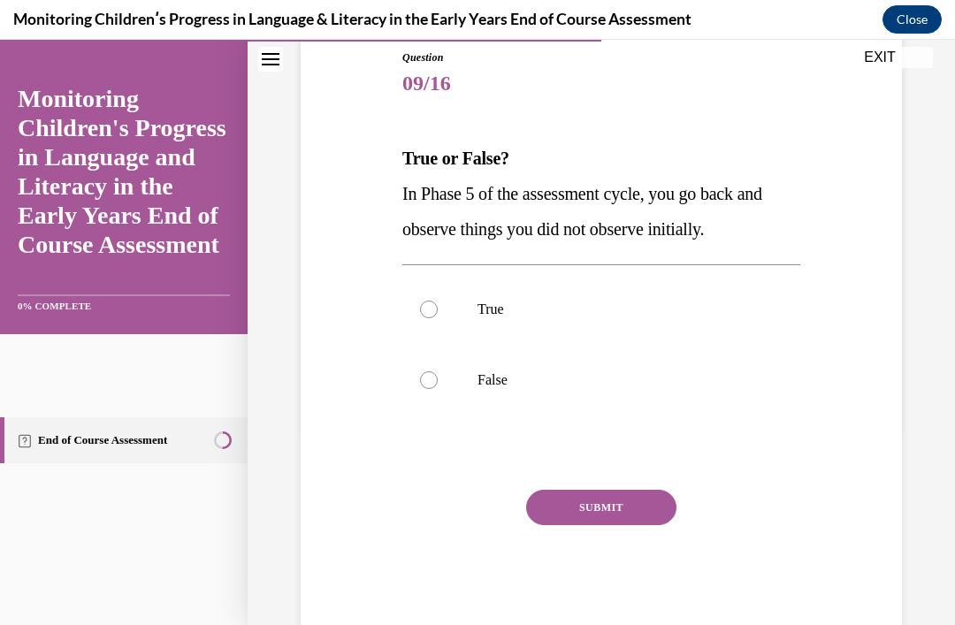
click at [423, 304] on div at bounding box center [429, 310] width 18 height 18
click at [423, 304] on input "True" at bounding box center [429, 310] width 18 height 18
radio input "true"
click at [604, 508] on button "SUBMIT" at bounding box center [601, 507] width 150 height 35
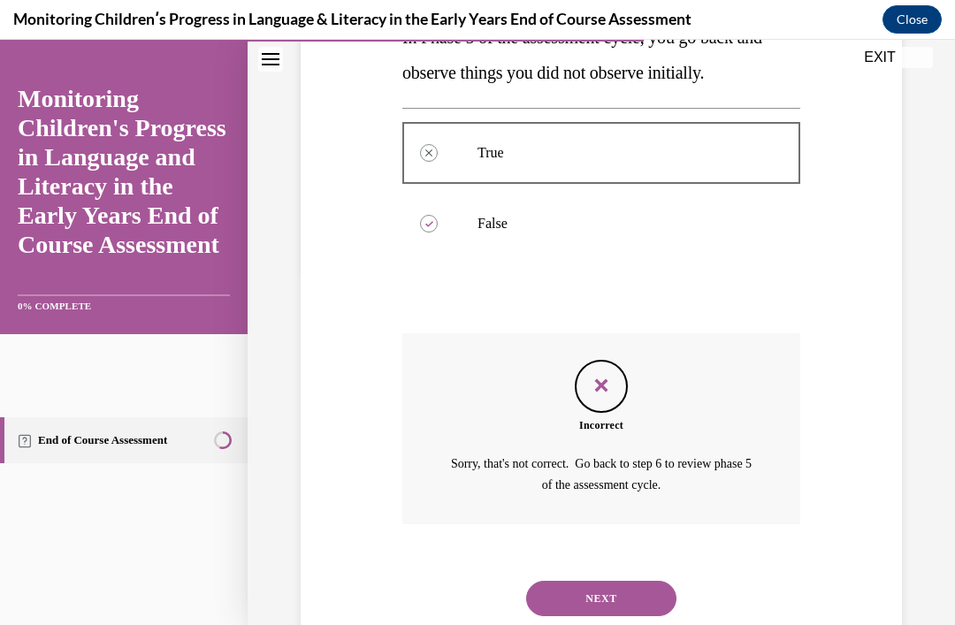
scroll to position [383, 0]
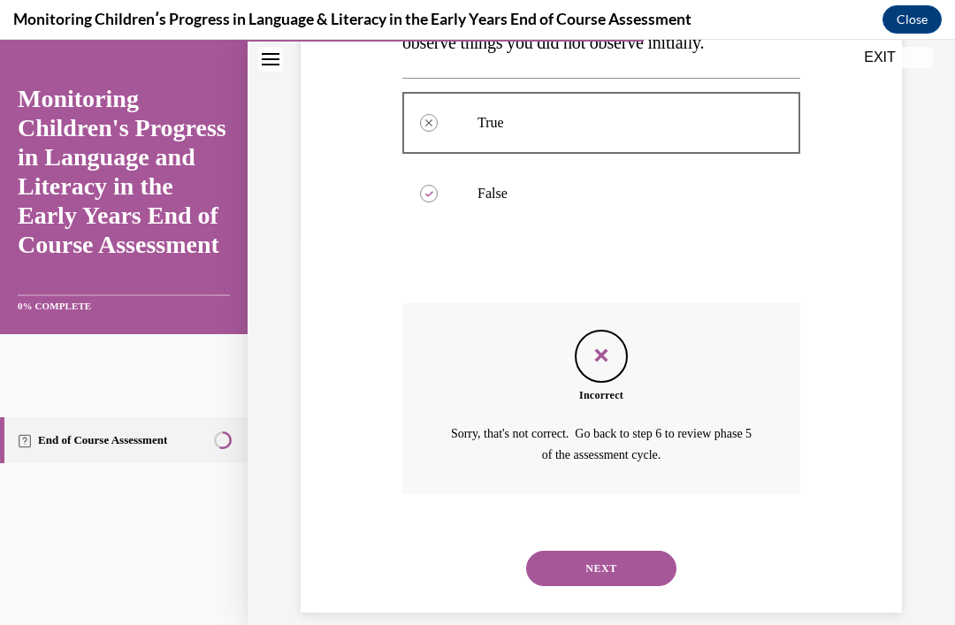
click at [597, 551] on button "NEXT" at bounding box center [601, 568] width 150 height 35
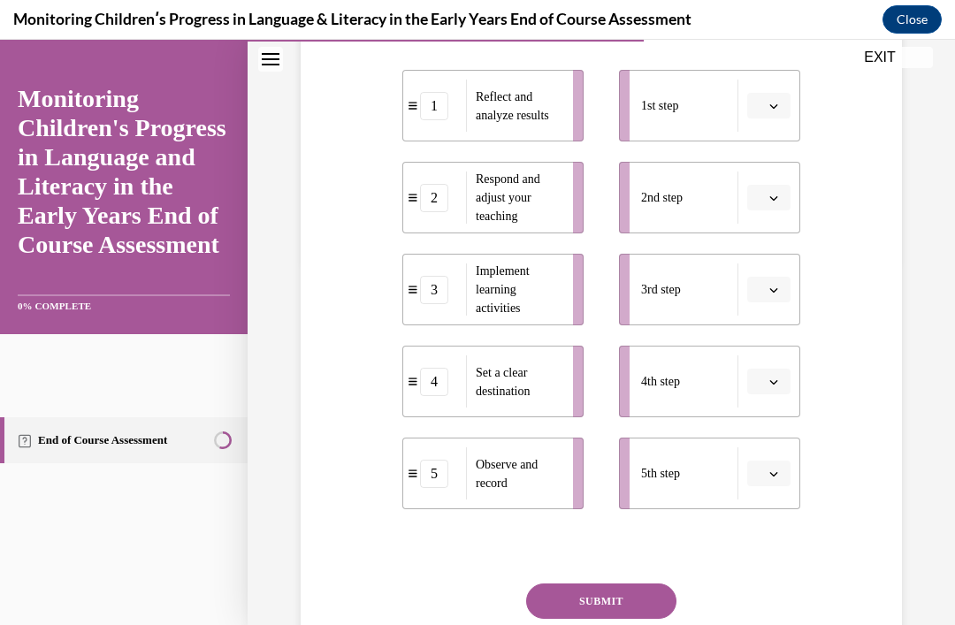
scroll to position [365, 0]
click at [766, 394] on button "button" at bounding box center [768, 381] width 43 height 27
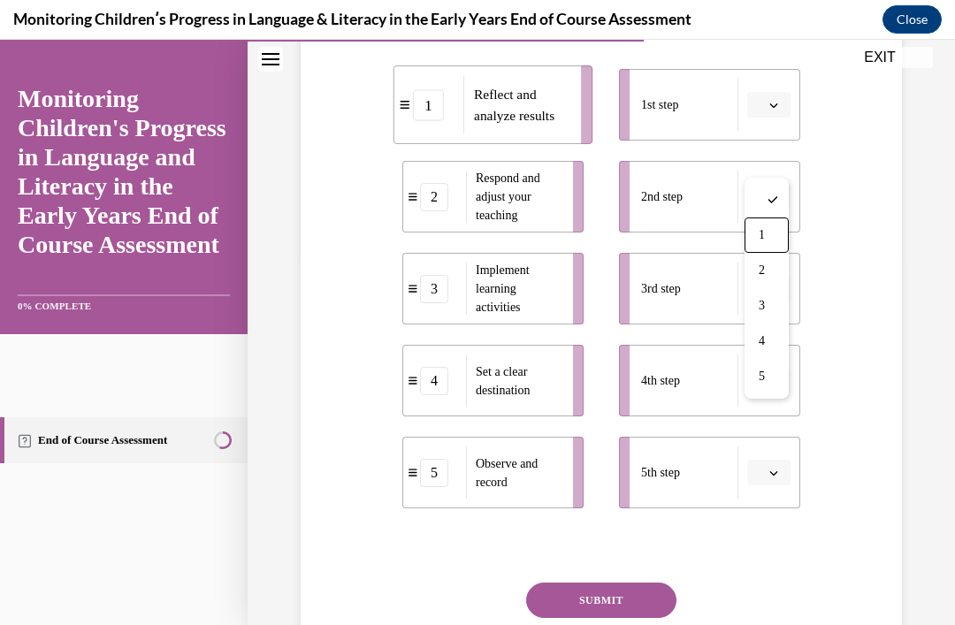
click at [760, 236] on span "1" at bounding box center [761, 235] width 6 height 14
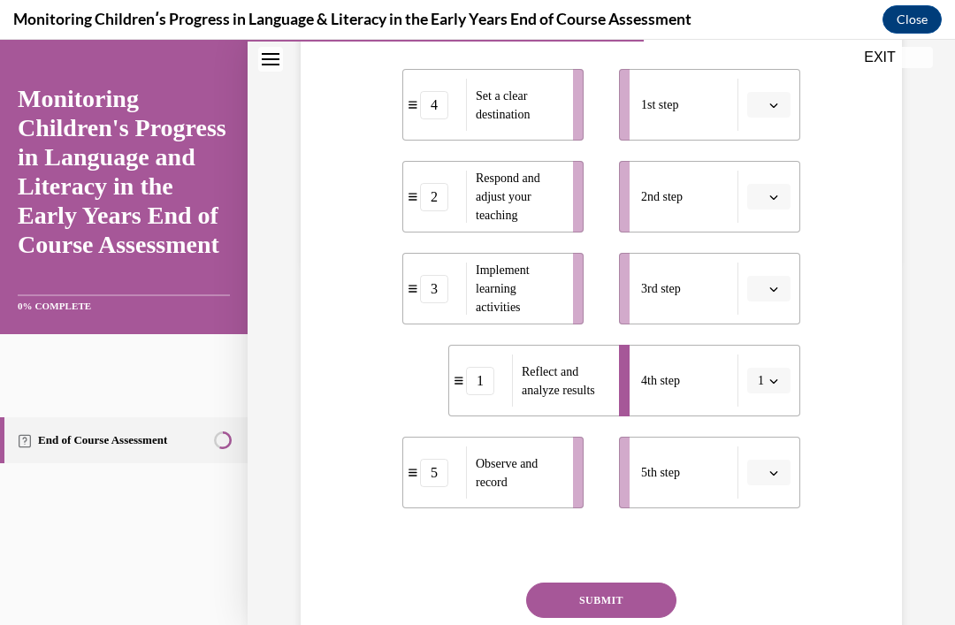
click at [766, 394] on button "1" at bounding box center [768, 381] width 43 height 27
click at [762, 114] on span "Please select an option" at bounding box center [760, 105] width 6 height 18
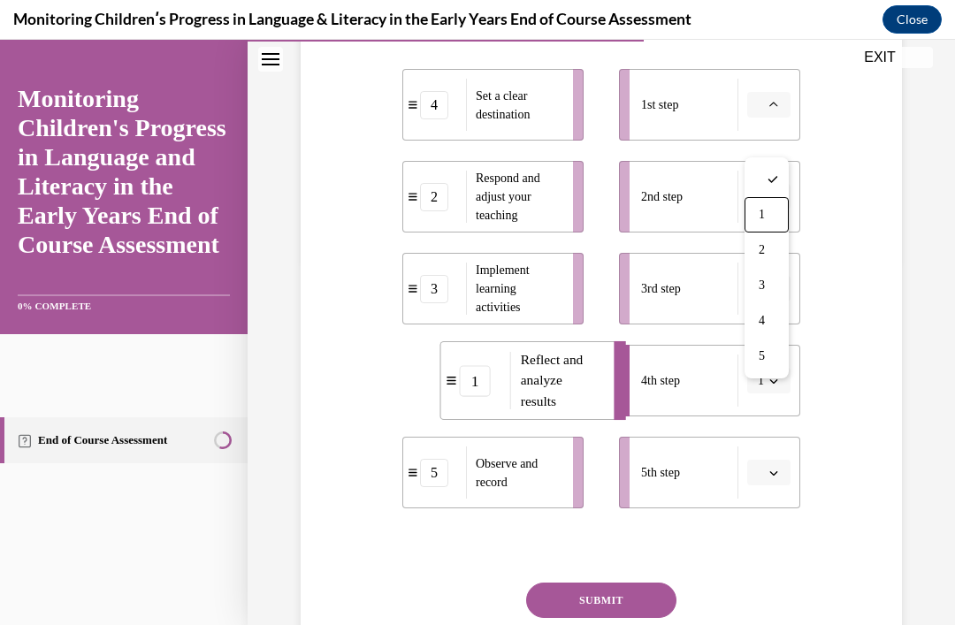
click at [766, 202] on div "1" at bounding box center [766, 214] width 44 height 35
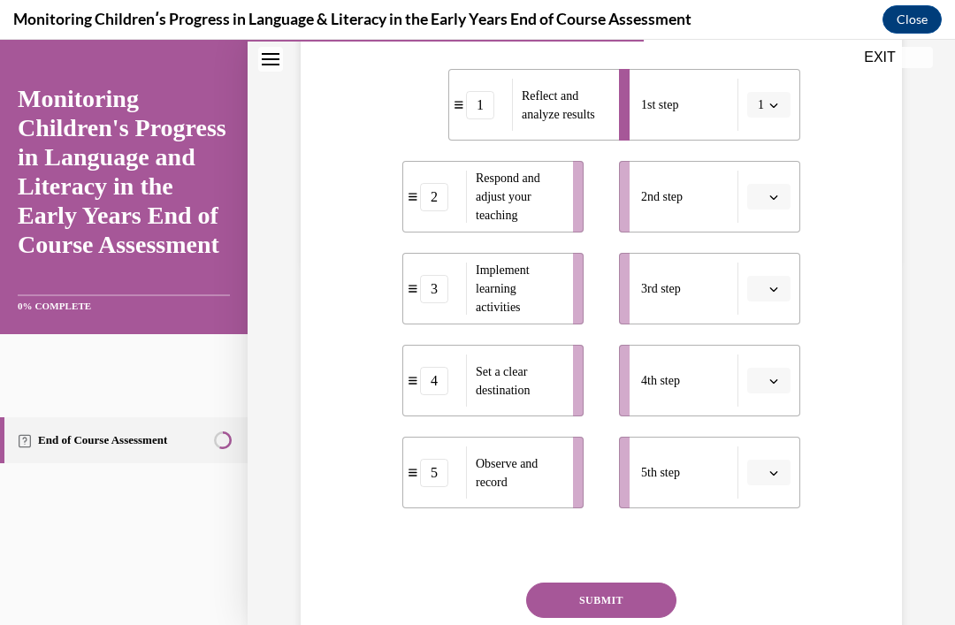
click at [765, 118] on button "1" at bounding box center [768, 105] width 43 height 27
click at [757, 322] on span "4" at bounding box center [758, 321] width 6 height 14
click at [771, 210] on button "button" at bounding box center [768, 197] width 43 height 27
click at [761, 372] on span "3" at bounding box center [761, 377] width 6 height 14
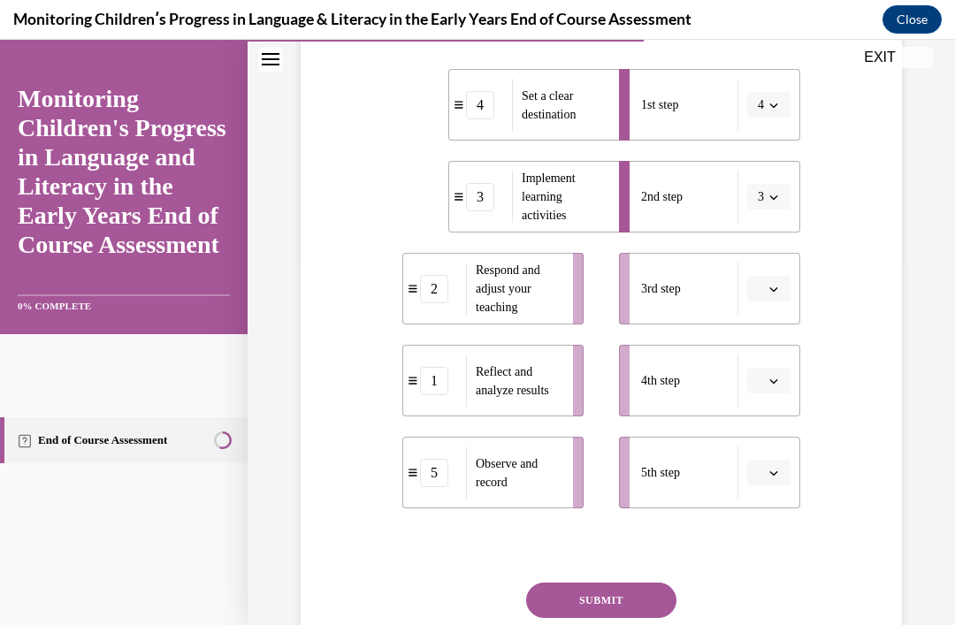
click at [765, 210] on button "3" at bounding box center [768, 197] width 43 height 27
click at [764, 311] on div "1" at bounding box center [763, 306] width 44 height 35
click at [761, 206] on span "1" at bounding box center [760, 197] width 6 height 18
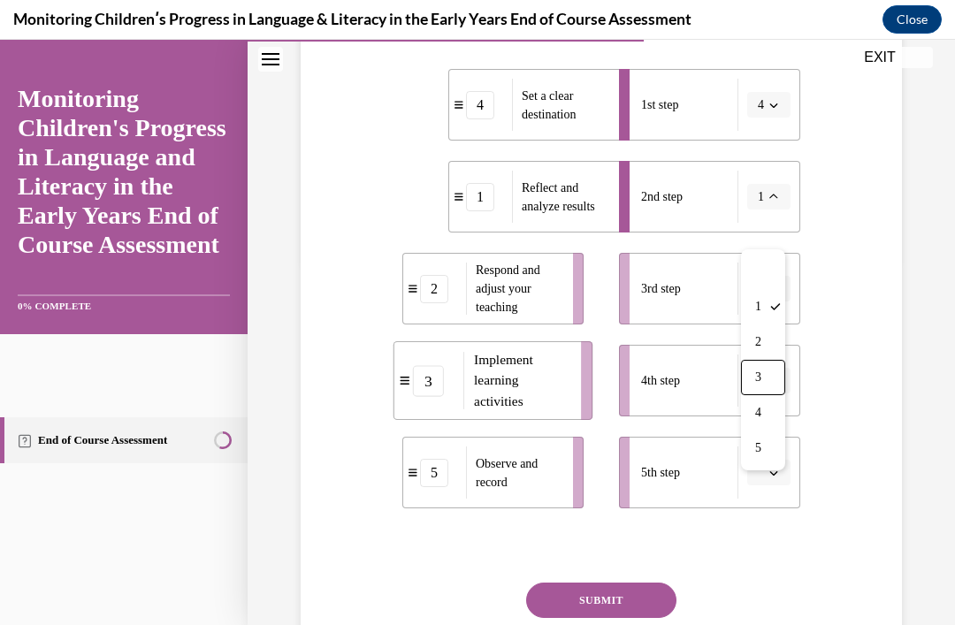
click at [757, 373] on span "3" at bounding box center [758, 377] width 6 height 14
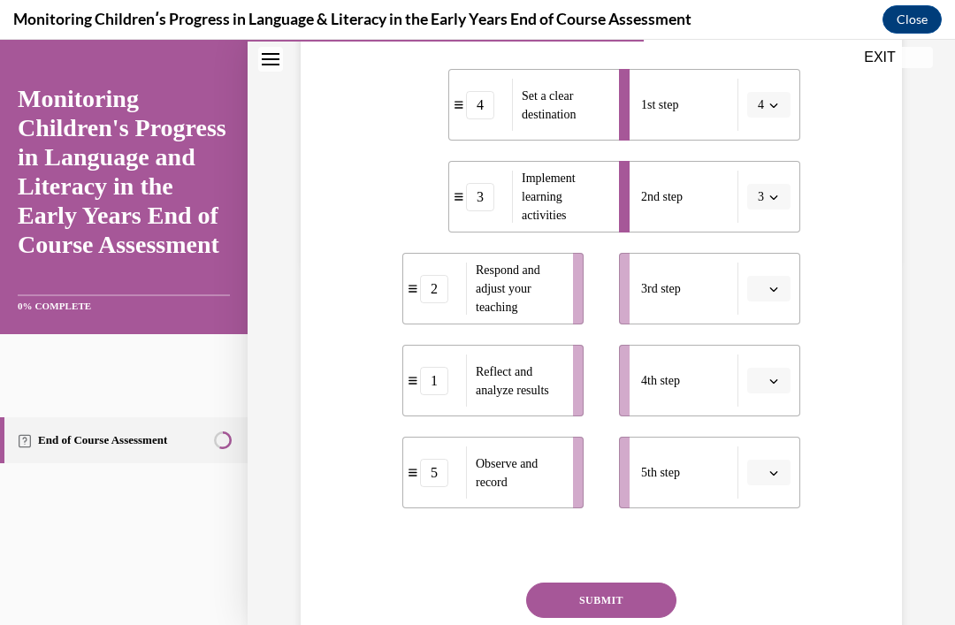
click at [759, 298] on span "Please select an option" at bounding box center [760, 289] width 6 height 18
click at [762, 546] on span "5" at bounding box center [761, 540] width 6 height 14
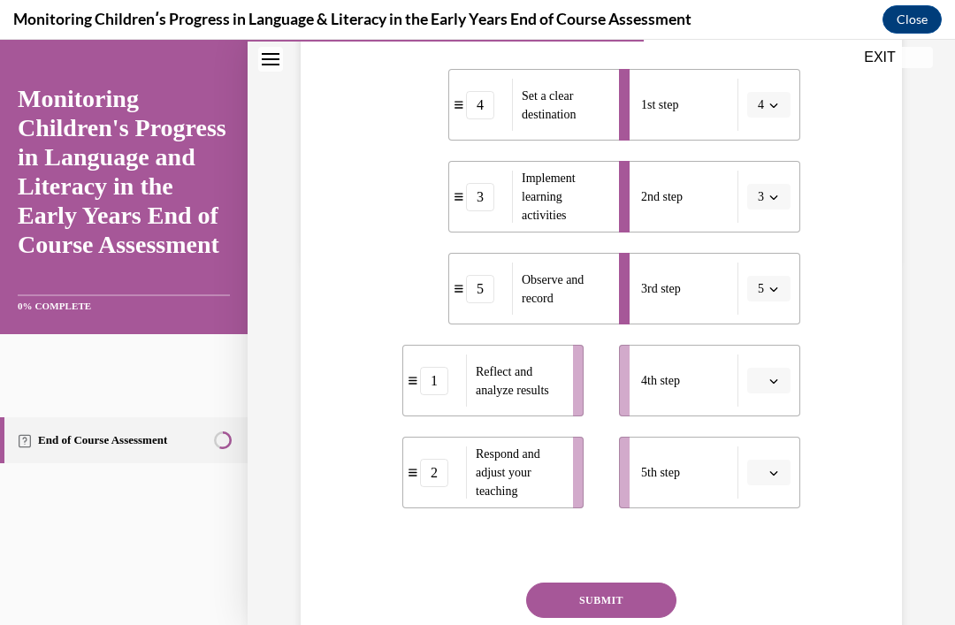
click at [763, 394] on button "button" at bounding box center [768, 381] width 43 height 27
click at [764, 237] on span "1" at bounding box center [761, 235] width 6 height 14
click at [766, 486] on button "button" at bounding box center [768, 473] width 43 height 27
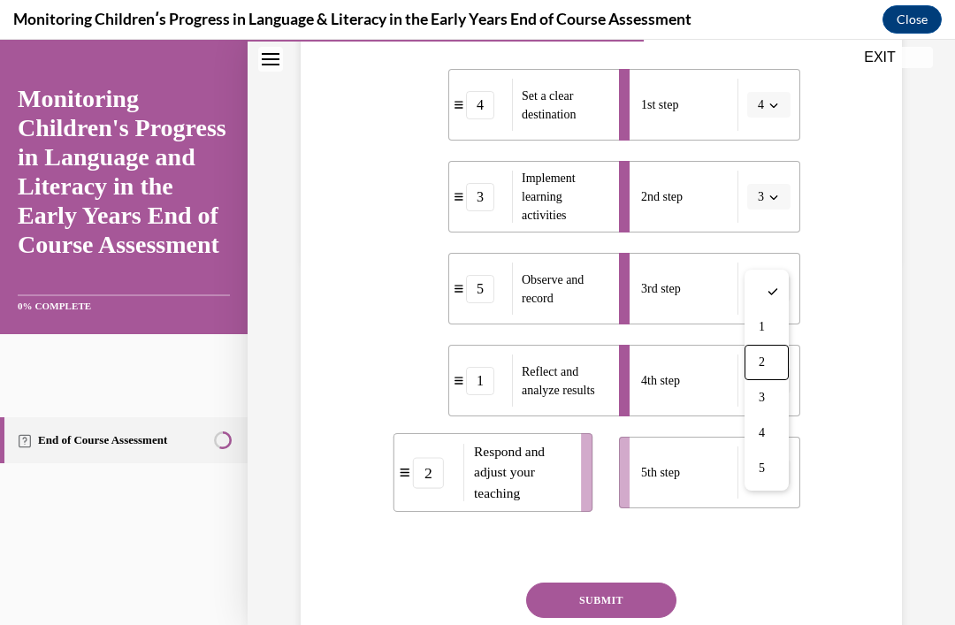
click at [761, 359] on span "2" at bounding box center [761, 362] width 6 height 14
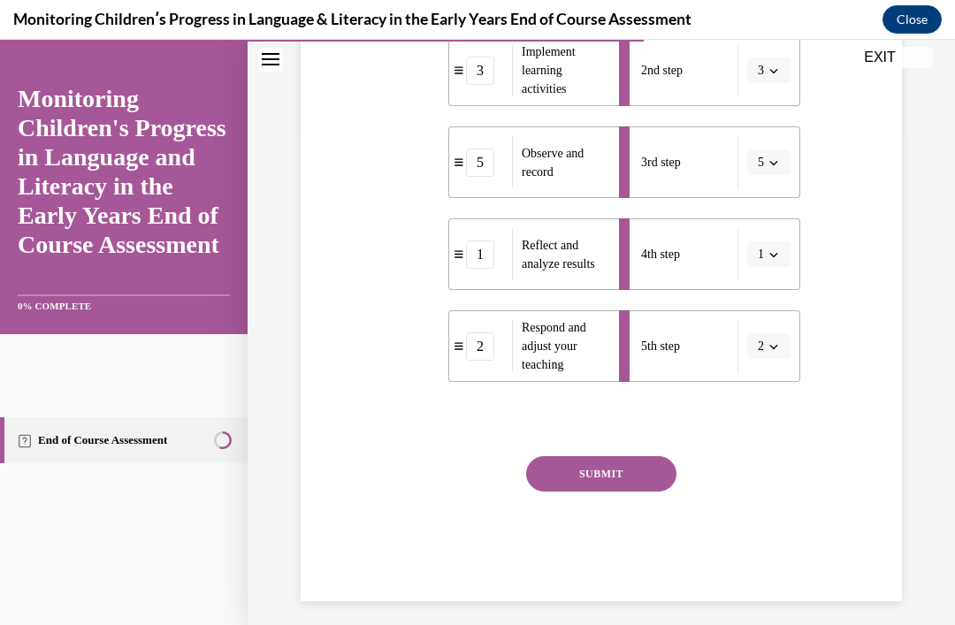
click at [608, 491] on button "SUBMIT" at bounding box center [601, 473] width 150 height 35
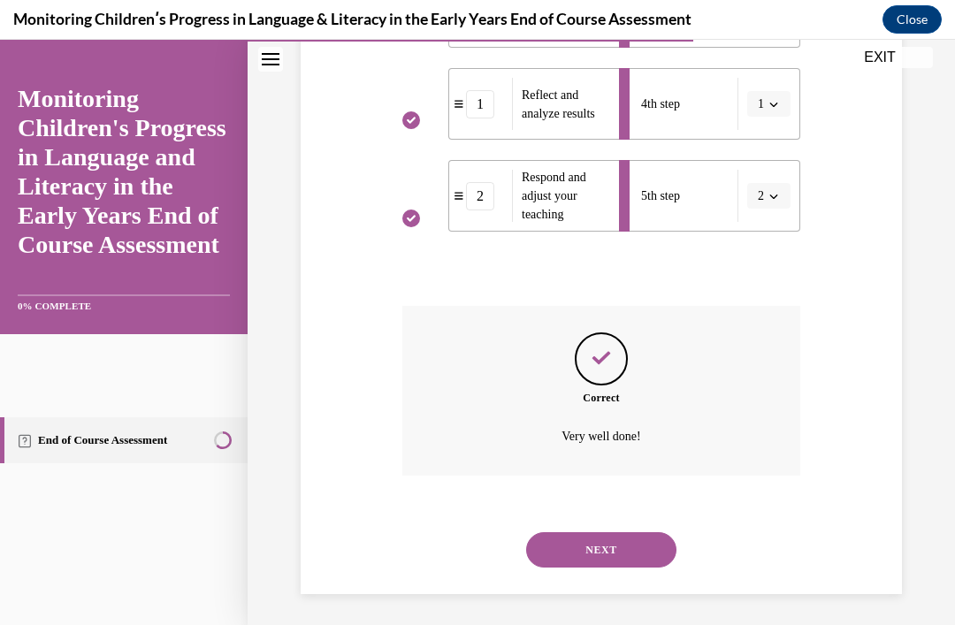
scroll to position [642, 0]
click at [593, 567] on button "NEXT" at bounding box center [601, 549] width 150 height 35
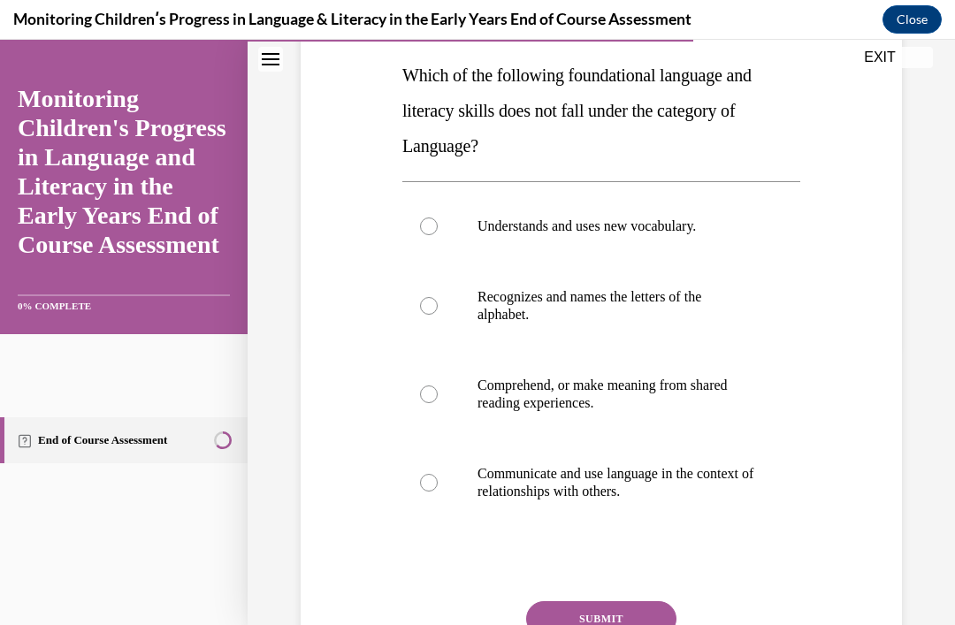
scroll to position [279, 0]
click at [430, 308] on div at bounding box center [429, 306] width 18 height 18
click at [430, 308] on input "Recognizes and names the letters of the alphabet." at bounding box center [429, 306] width 18 height 18
radio input "true"
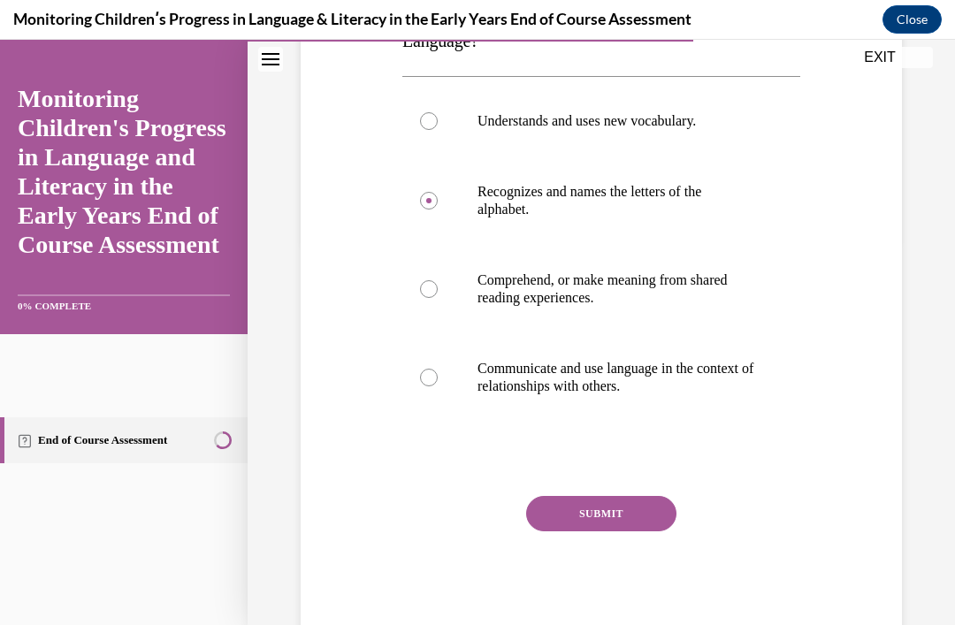
click at [618, 514] on button "SUBMIT" at bounding box center [601, 513] width 150 height 35
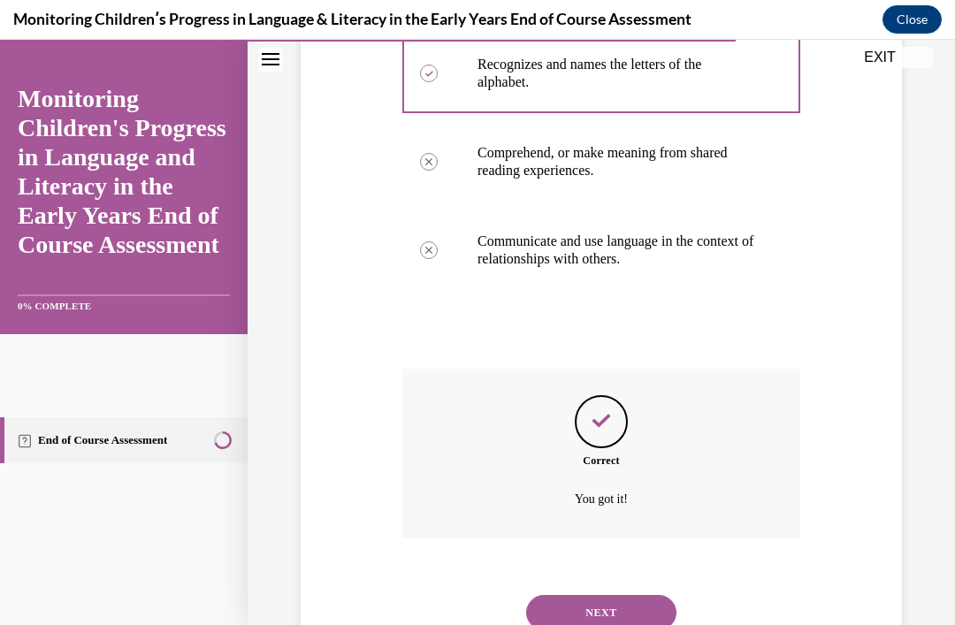
scroll to position [557, 0]
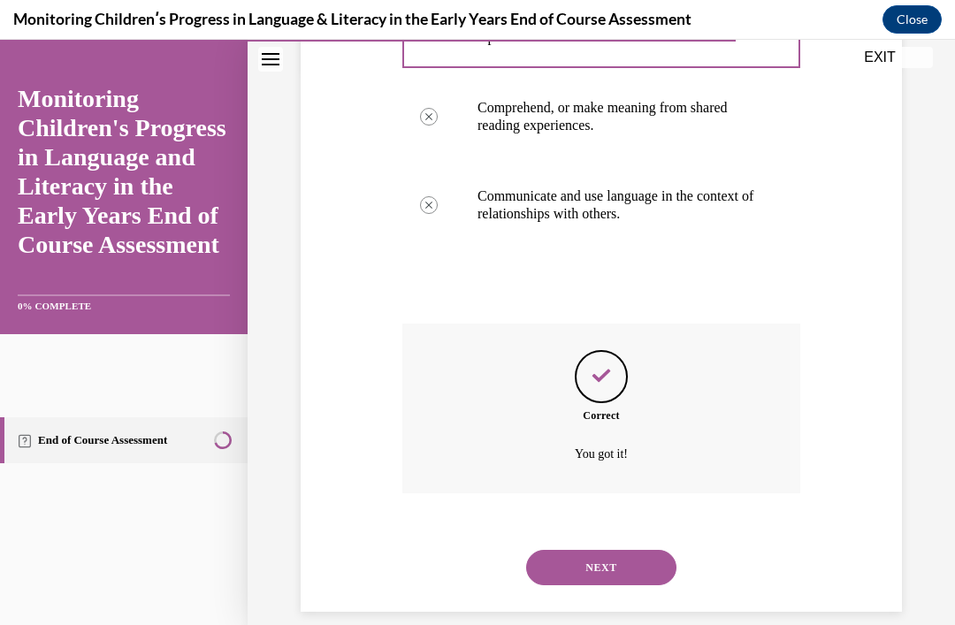
click at [617, 550] on button "NEXT" at bounding box center [601, 567] width 150 height 35
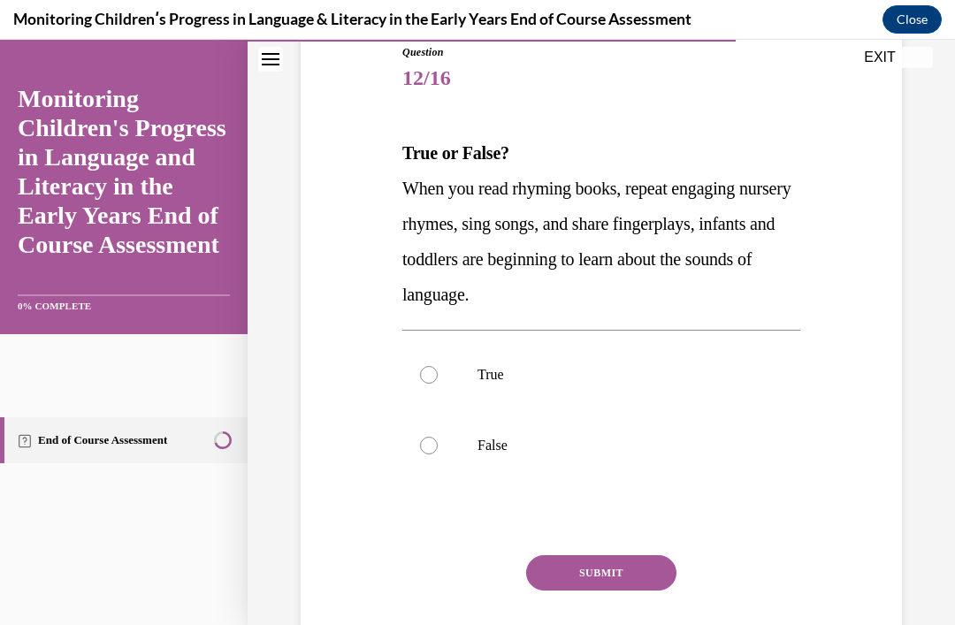
scroll to position [202, 0]
click at [438, 375] on label "True" at bounding box center [601, 374] width 398 height 71
click at [438, 375] on input "True" at bounding box center [429, 374] width 18 height 18
radio input "true"
click at [611, 578] on button "SUBMIT" at bounding box center [601, 571] width 150 height 35
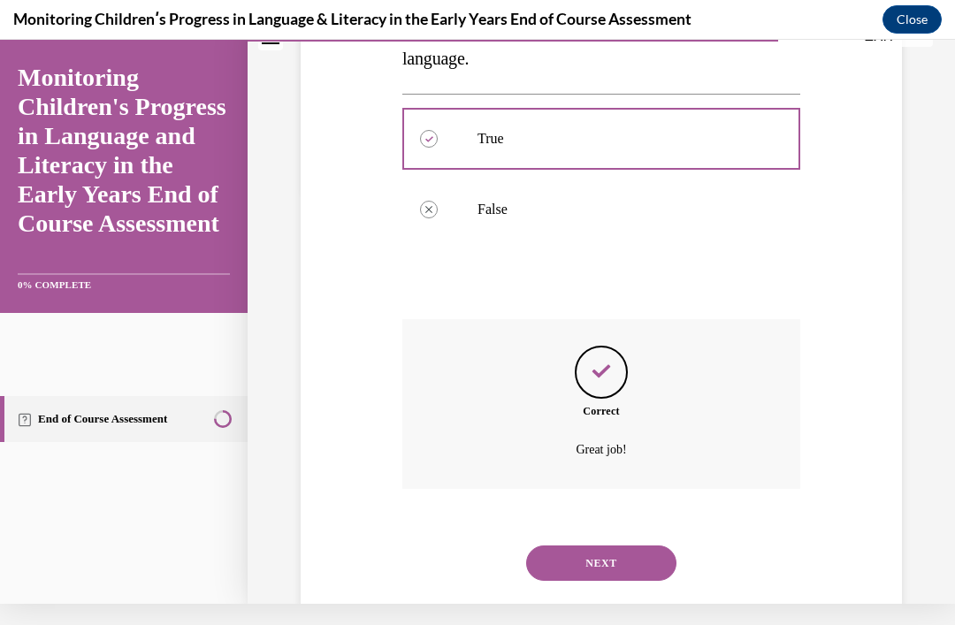
scroll to position [433, 0]
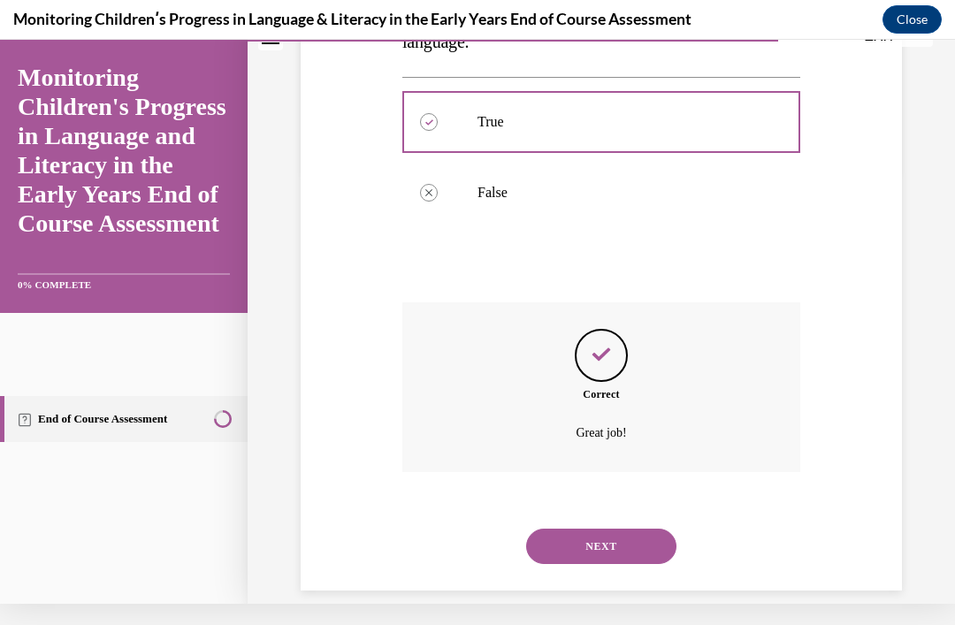
click at [606, 533] on button "NEXT" at bounding box center [601, 546] width 150 height 35
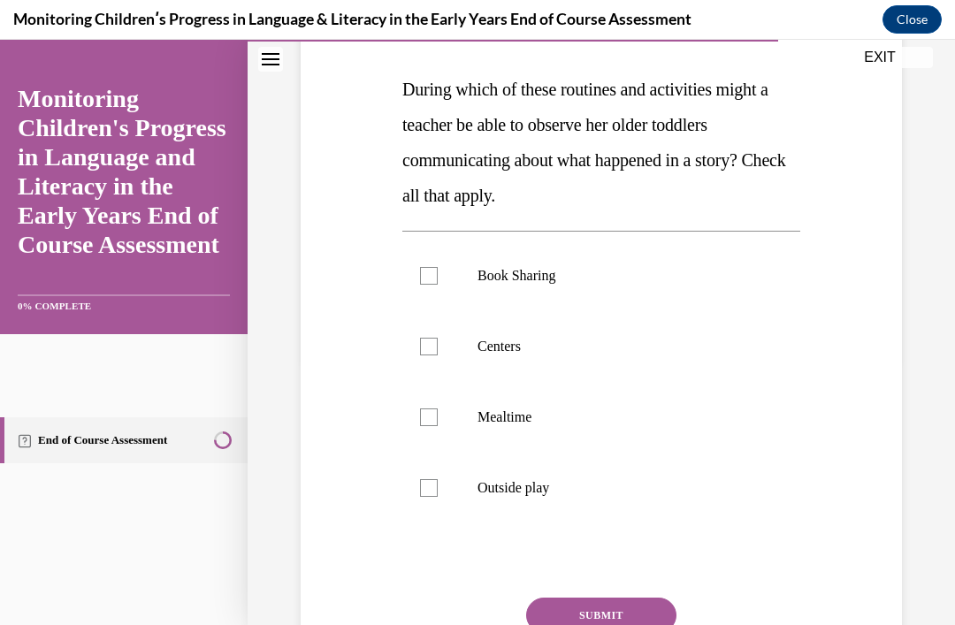
scroll to position [265, 0]
click at [432, 270] on div at bounding box center [429, 276] width 18 height 18
click at [432, 270] on input "Book Sharing" at bounding box center [429, 276] width 18 height 18
checkbox input "true"
click at [441, 346] on label "Centers" at bounding box center [601, 346] width 398 height 71
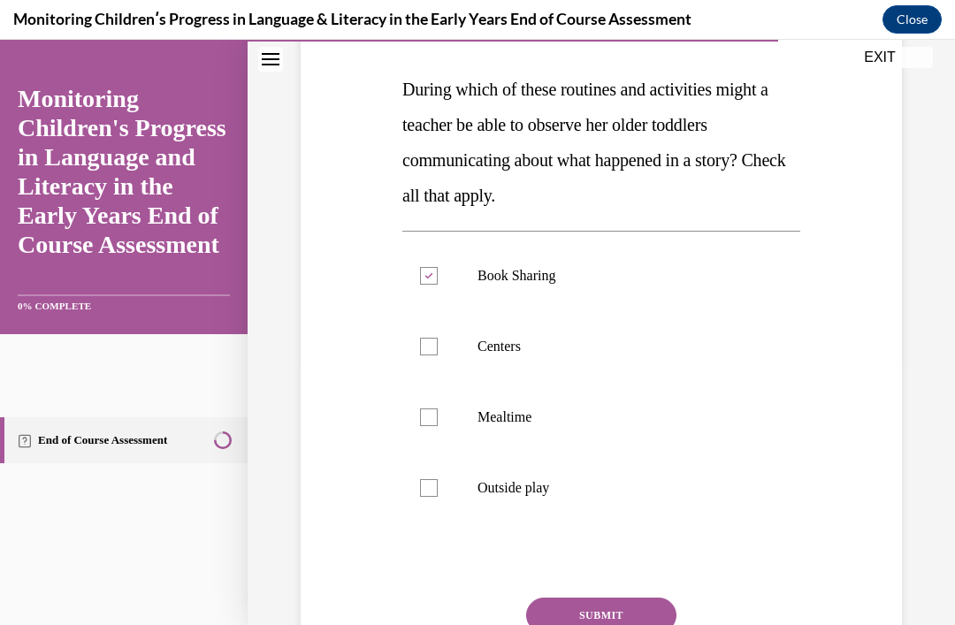
click at [438, 346] on input "Centers" at bounding box center [429, 347] width 18 height 18
checkbox input "true"
click at [435, 414] on div at bounding box center [429, 417] width 18 height 18
click at [435, 414] on input "Mealtime" at bounding box center [429, 417] width 18 height 18
checkbox input "true"
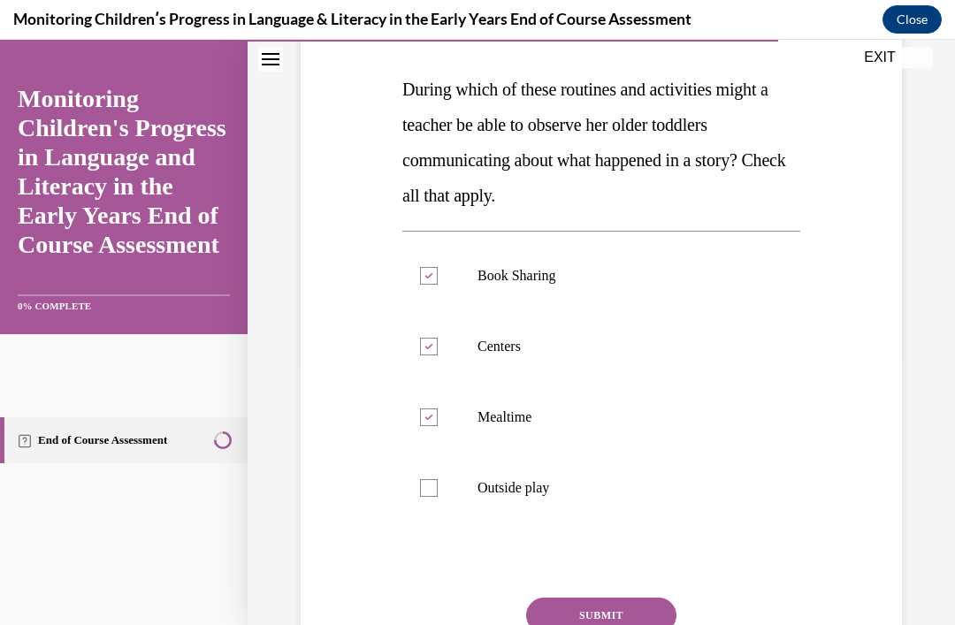
click at [440, 502] on label "Outside play" at bounding box center [601, 488] width 398 height 71
click at [438, 497] on input "Outside play" at bounding box center [429, 488] width 18 height 18
checkbox input "true"
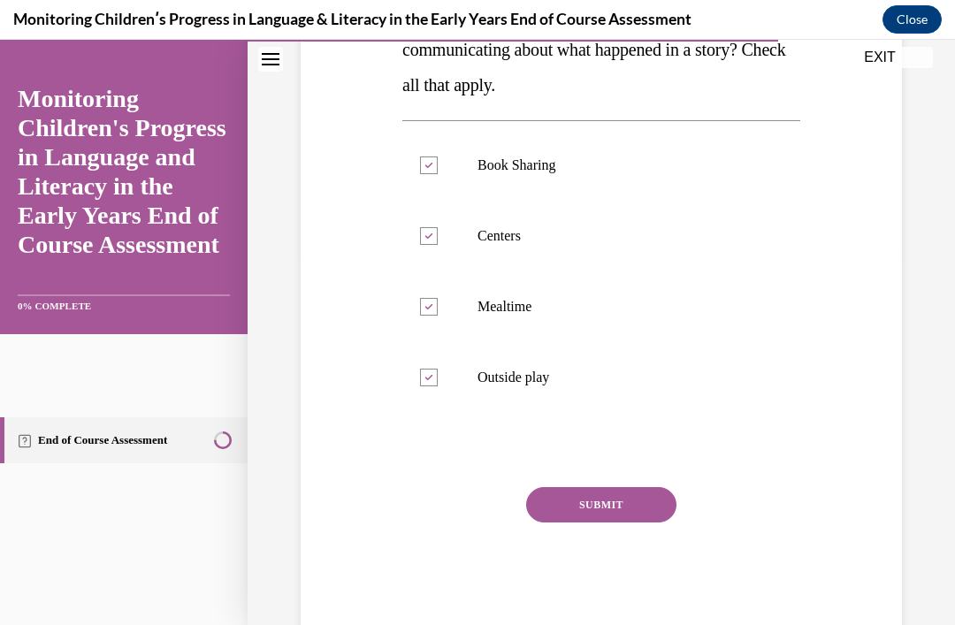
click at [620, 512] on button "SUBMIT" at bounding box center [601, 504] width 150 height 35
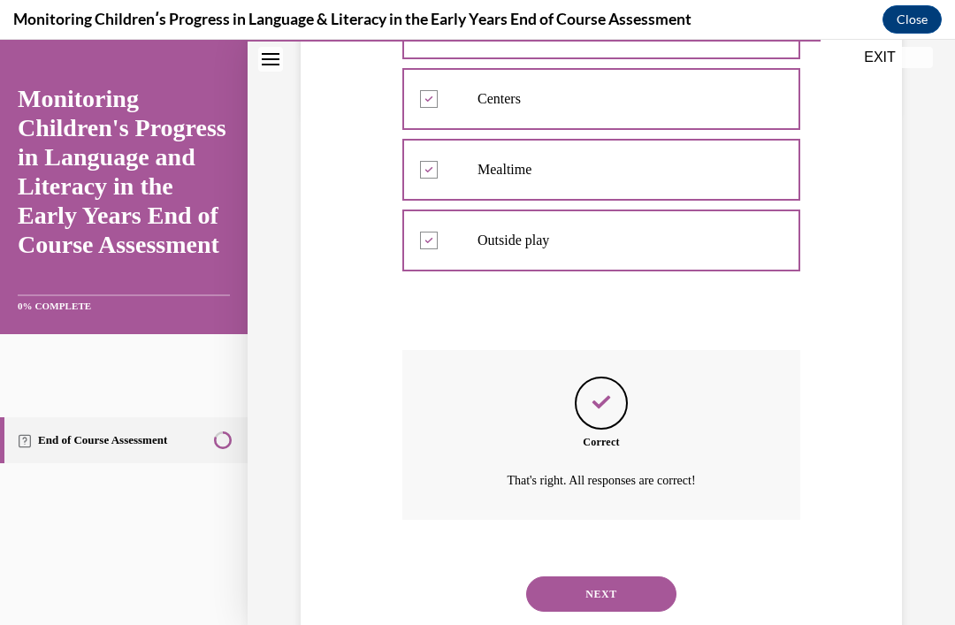
scroll to position [539, 0]
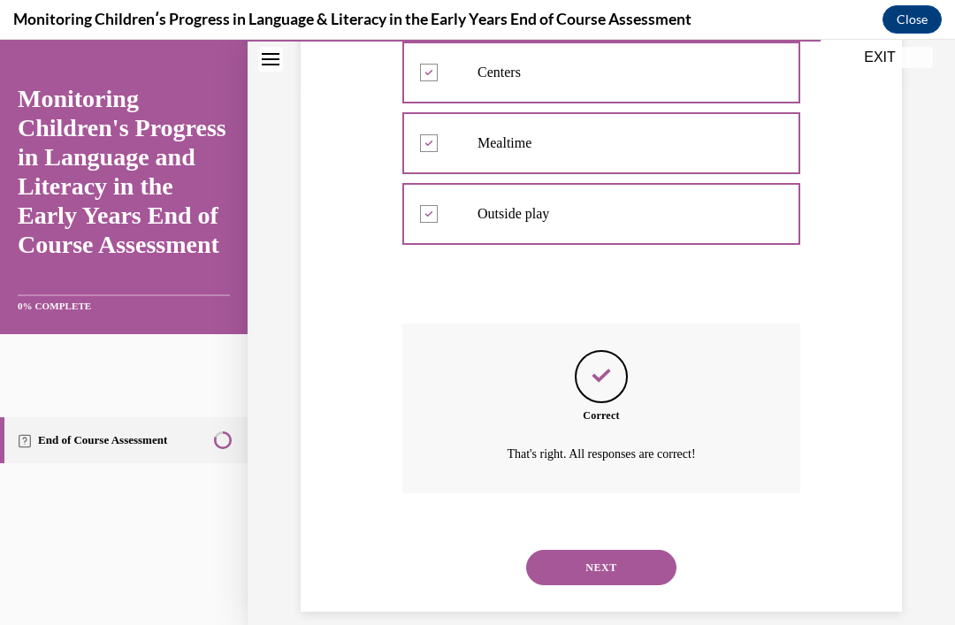
click at [610, 550] on button "NEXT" at bounding box center [601, 567] width 150 height 35
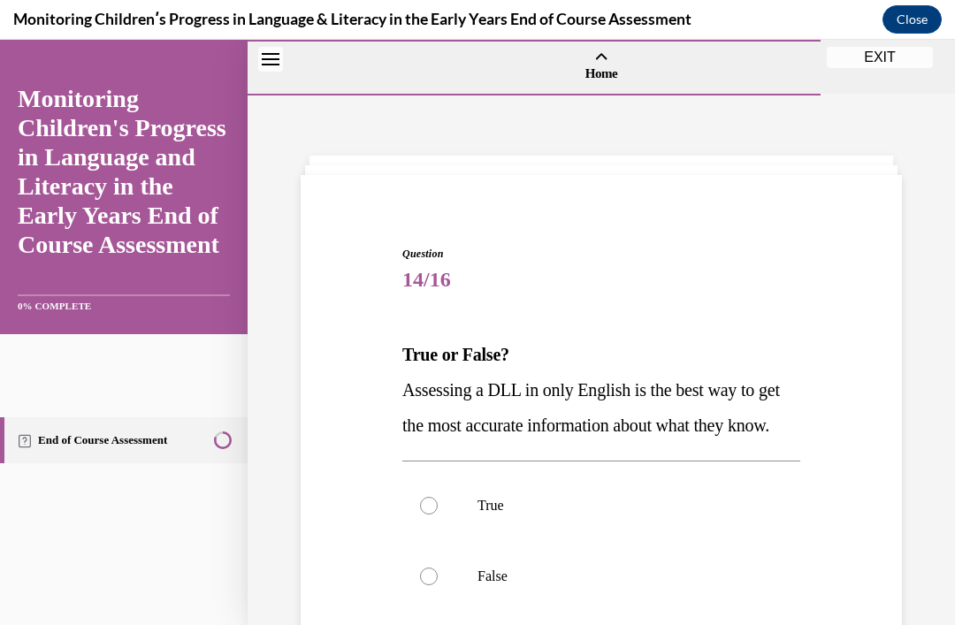
scroll to position [95, 0]
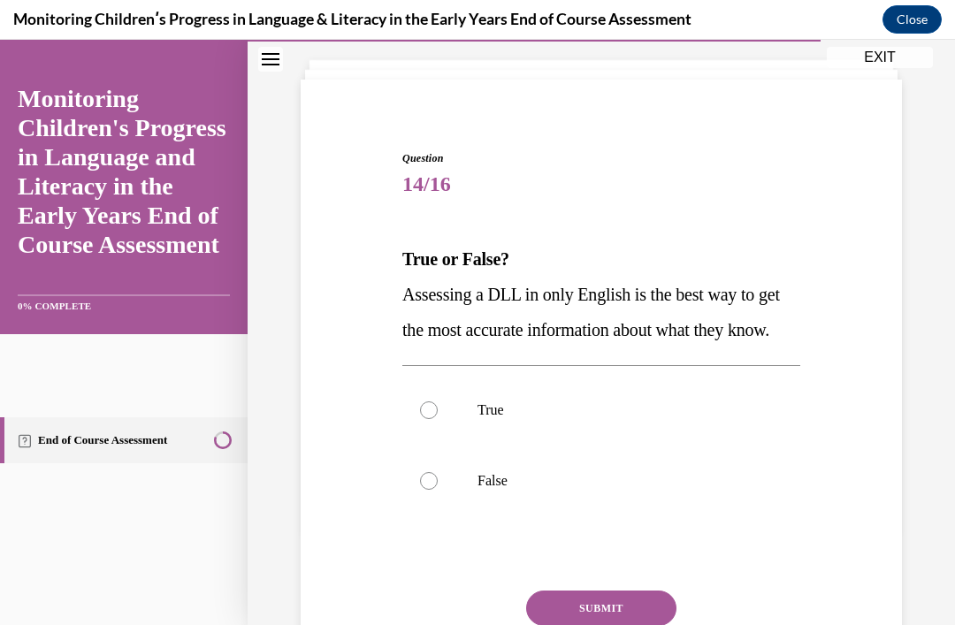
click at [430, 490] on div at bounding box center [429, 481] width 18 height 18
click at [430, 490] on input "False" at bounding box center [429, 481] width 18 height 18
radio input "true"
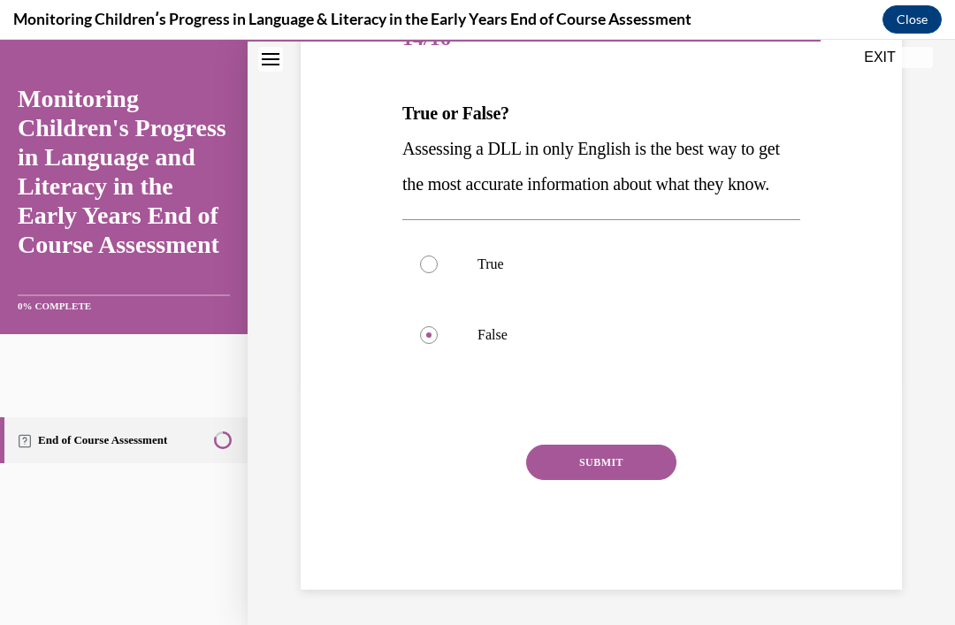
scroll to position [255, 0]
click at [610, 480] on button "SUBMIT" at bounding box center [601, 462] width 150 height 35
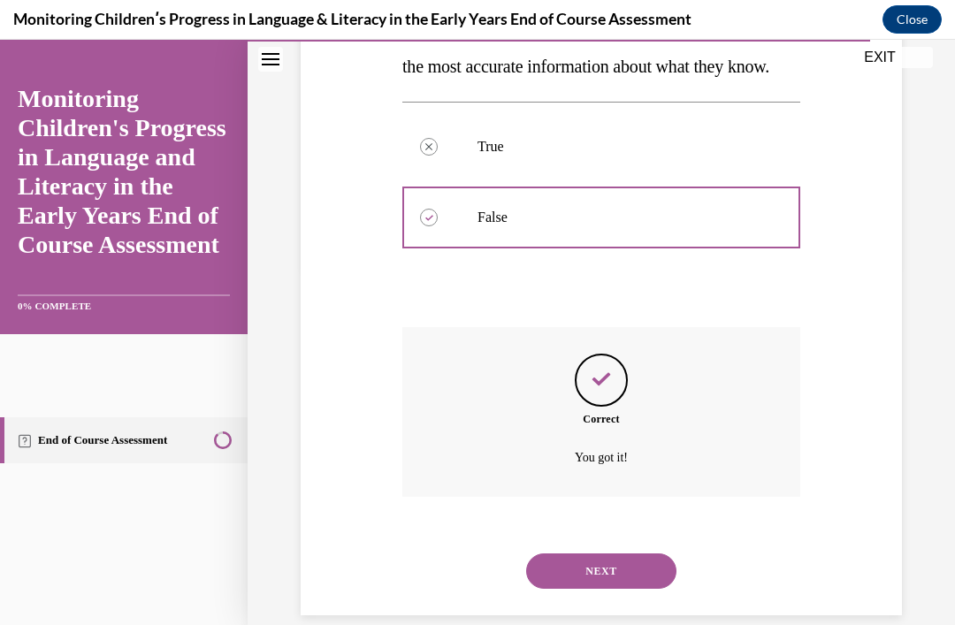
scroll to position [398, 0]
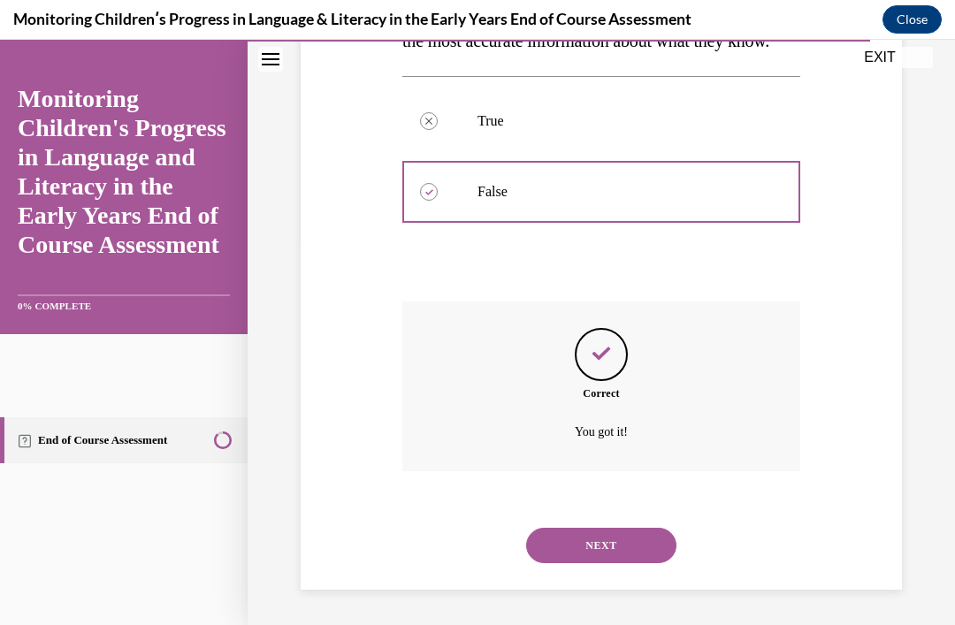
click at [609, 545] on button "NEXT" at bounding box center [601, 545] width 150 height 35
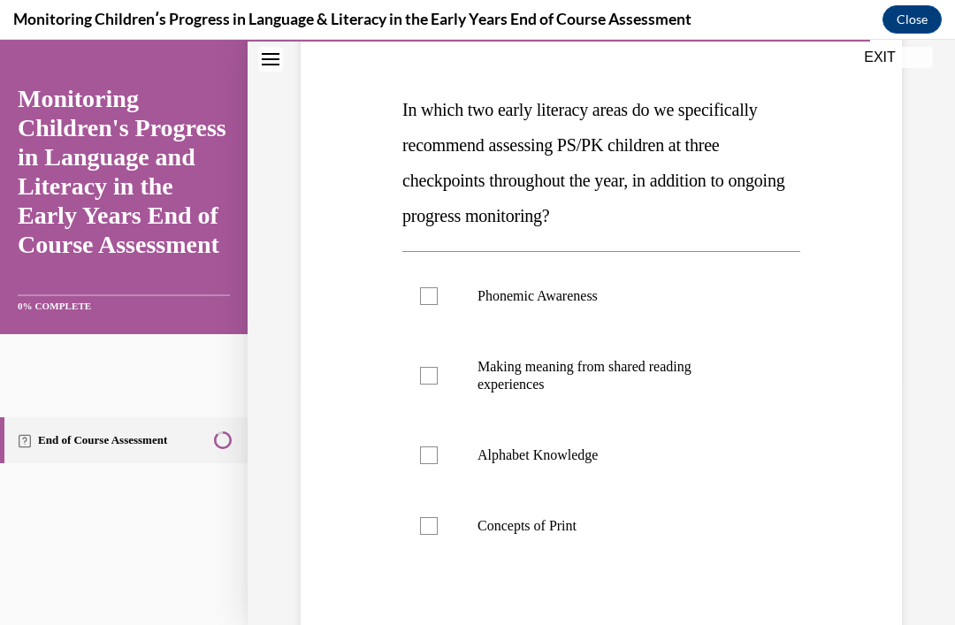
scroll to position [245, 0]
click at [421, 308] on label "Phonemic Awareness" at bounding box center [601, 296] width 398 height 71
click at [421, 305] on input "Phonemic Awareness" at bounding box center [429, 296] width 18 height 18
checkbox input "true"
click at [434, 453] on div at bounding box center [429, 455] width 18 height 18
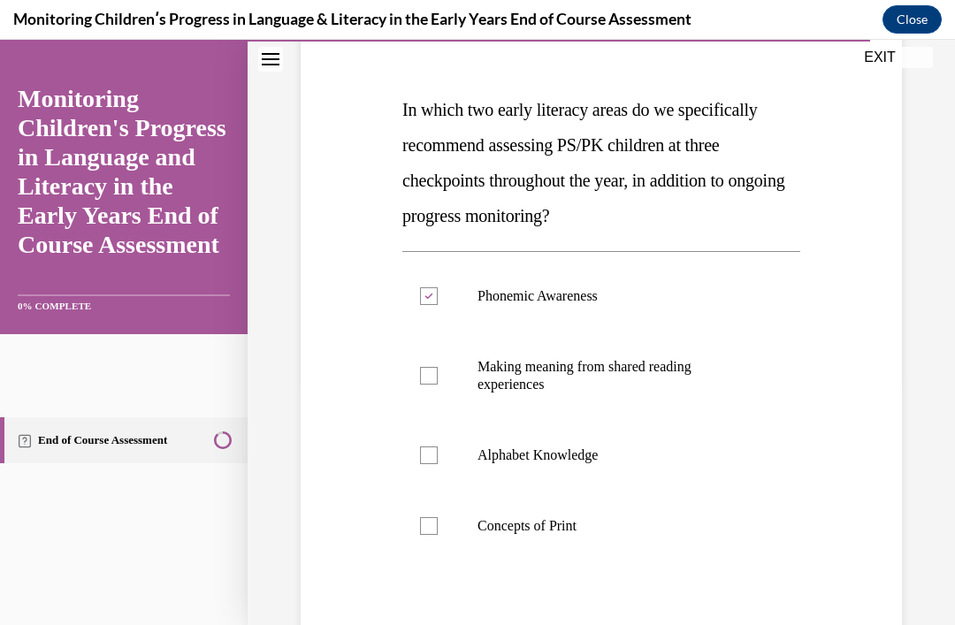
click at [434, 453] on input "Alphabet Knowledge" at bounding box center [429, 455] width 18 height 18
checkbox input "true"
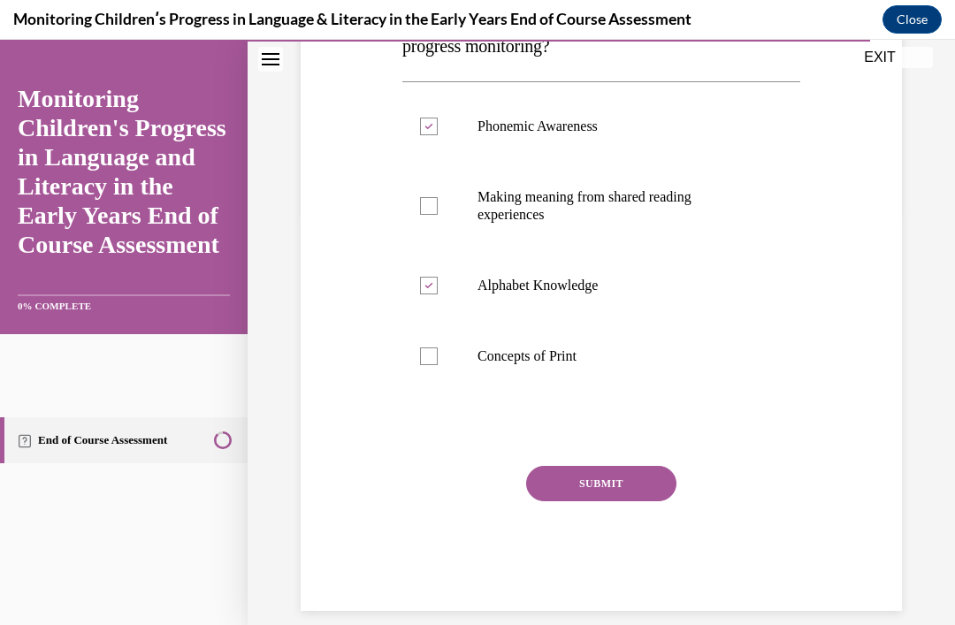
click at [620, 483] on button "SUBMIT" at bounding box center [601, 483] width 150 height 35
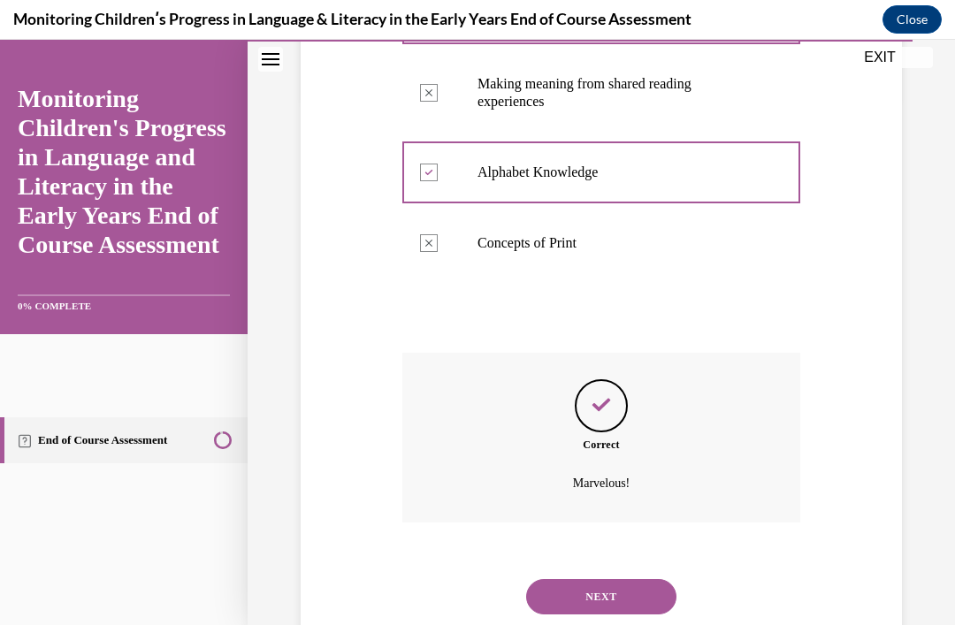
scroll to position [557, 0]
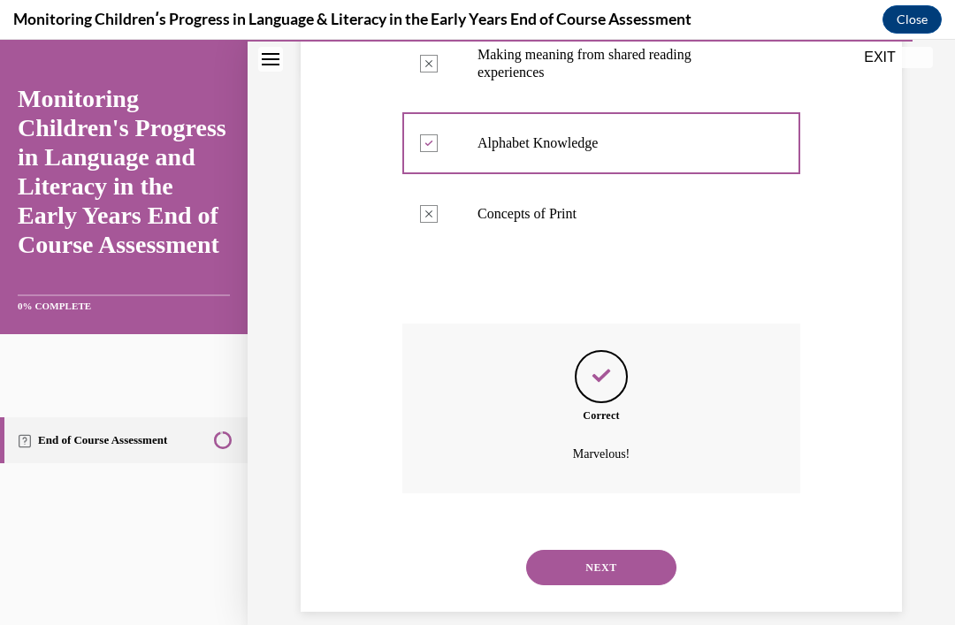
click at [610, 550] on button "NEXT" at bounding box center [601, 567] width 150 height 35
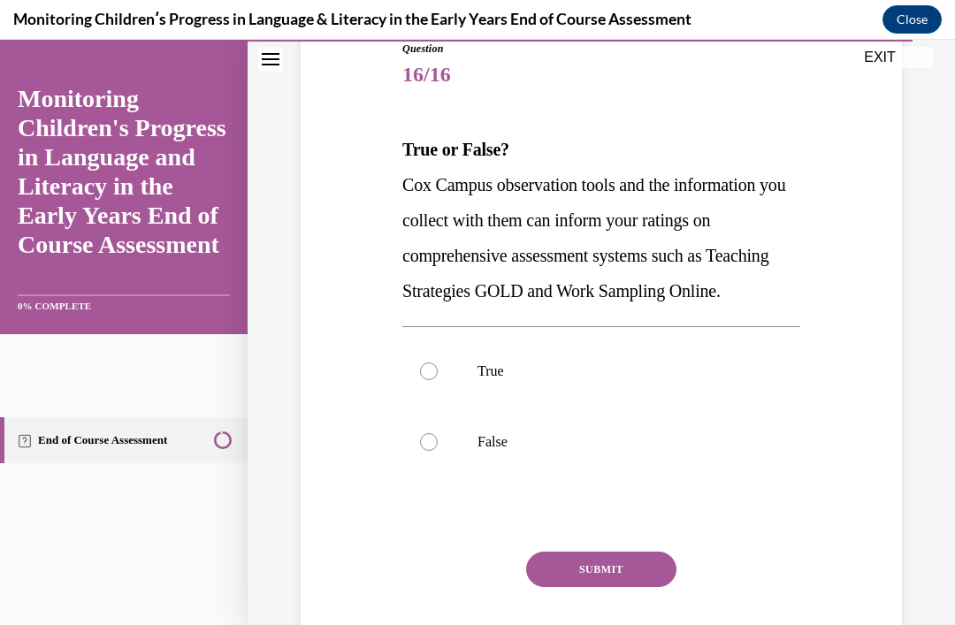
scroll to position [205, 0]
click at [434, 380] on div at bounding box center [429, 371] width 18 height 18
click at [434, 380] on input "True" at bounding box center [429, 371] width 18 height 18
radio input "true"
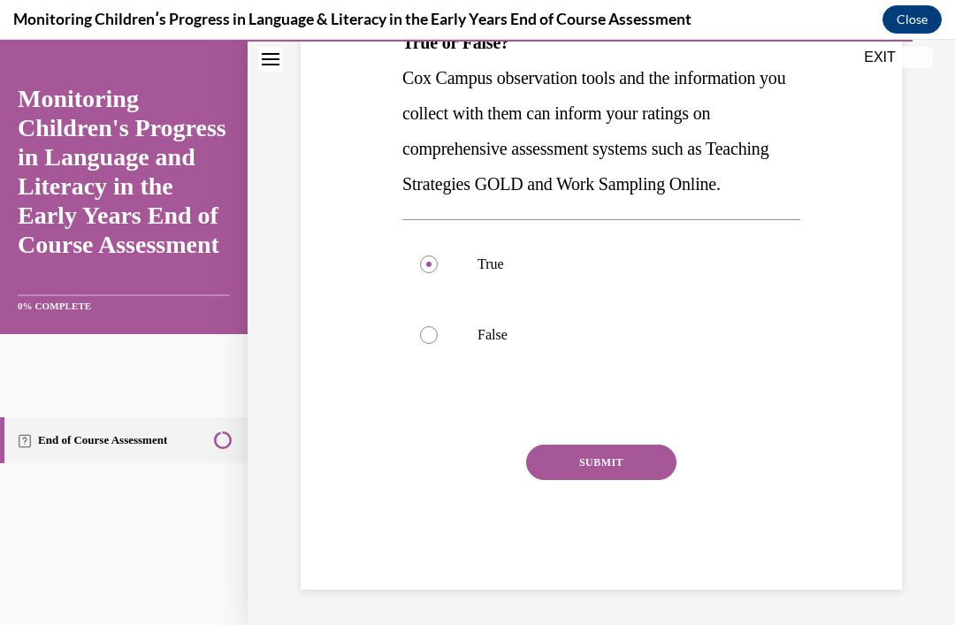
scroll to position [326, 0]
click at [603, 480] on button "SUBMIT" at bounding box center [601, 462] width 150 height 35
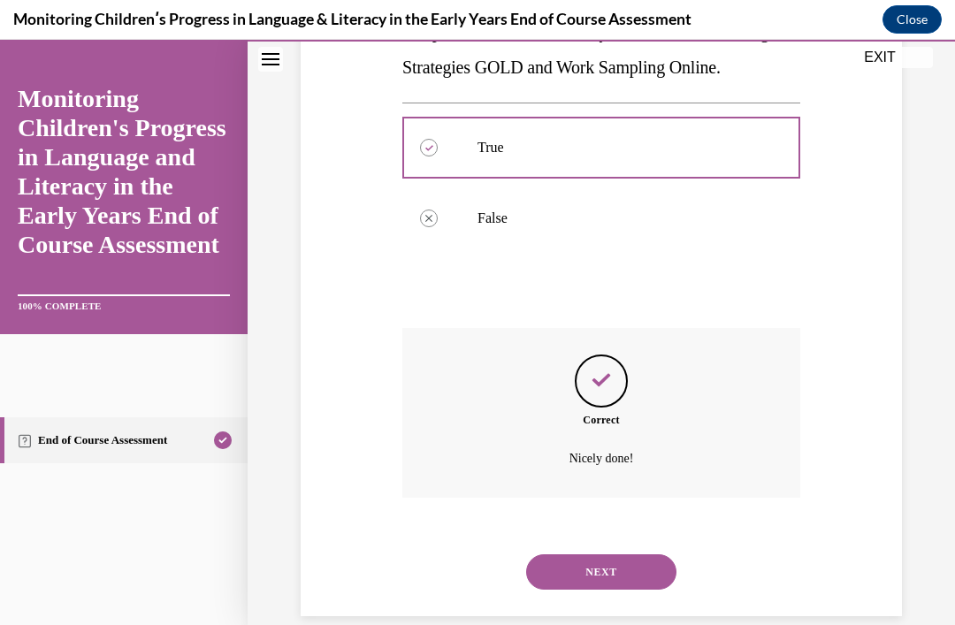
scroll to position [468, 0]
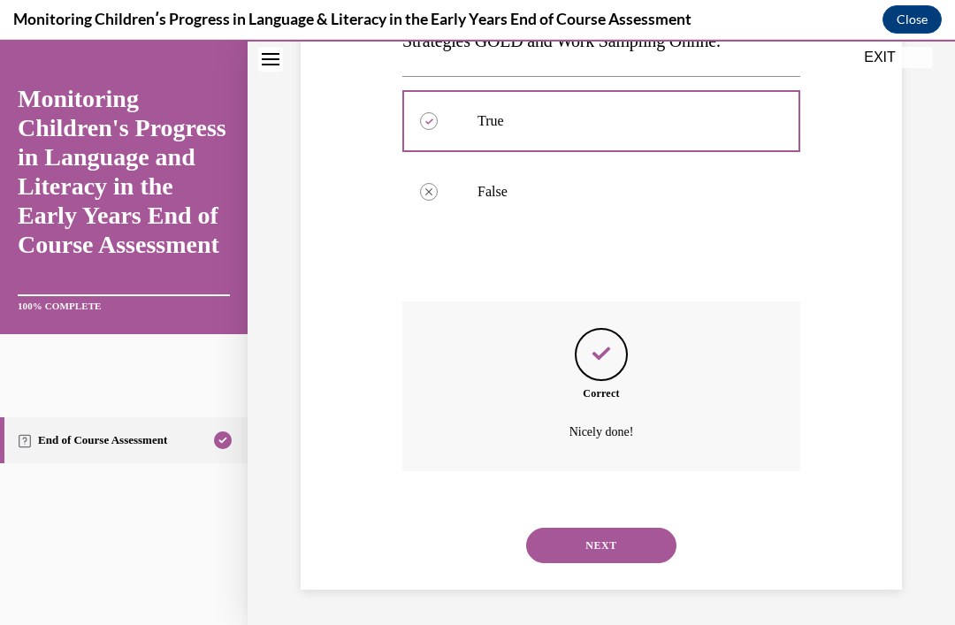
click at [608, 549] on button "NEXT" at bounding box center [601, 545] width 150 height 35
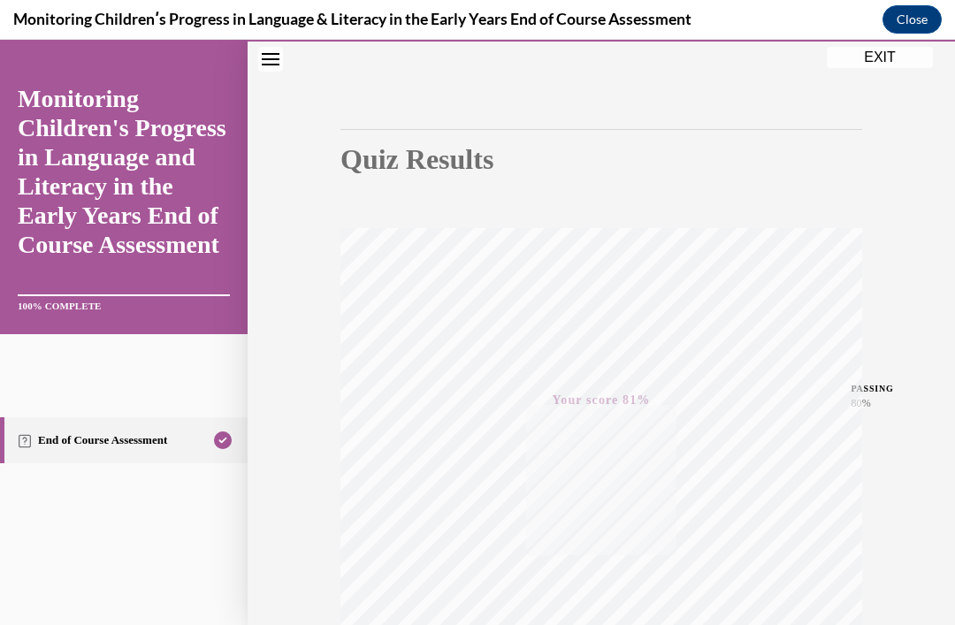
scroll to position [116, 0]
click at [874, 54] on button "EXIT" at bounding box center [879, 57] width 106 height 21
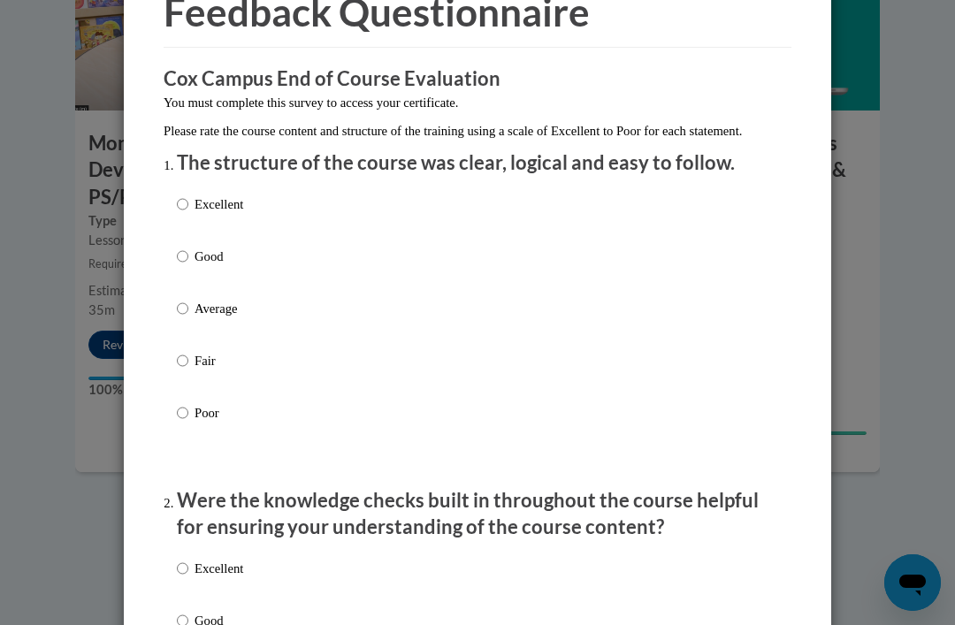
scroll to position [99, 0]
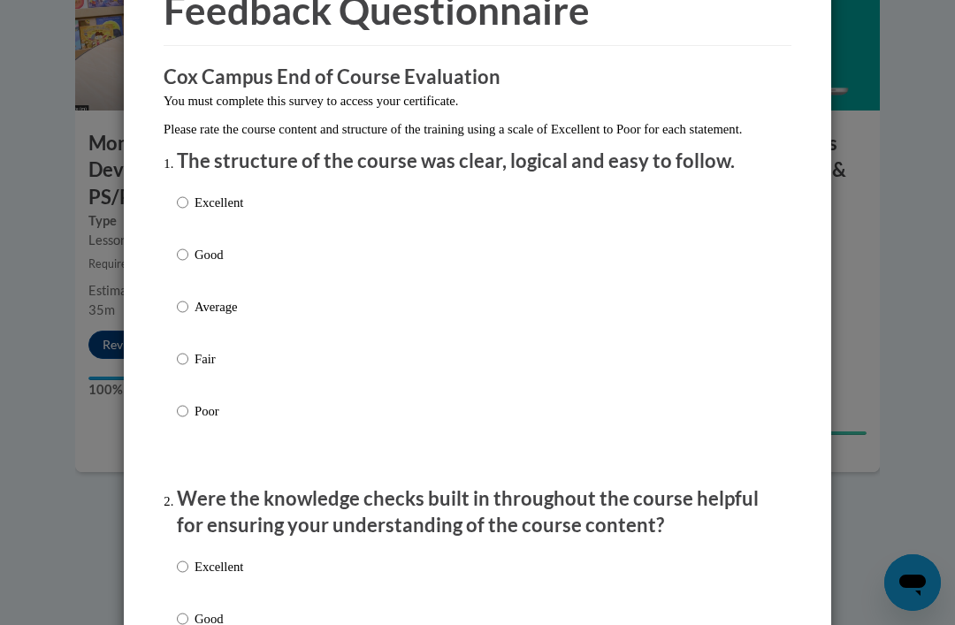
click at [177, 247] on input "Good" at bounding box center [182, 254] width 11 height 19
radio input "true"
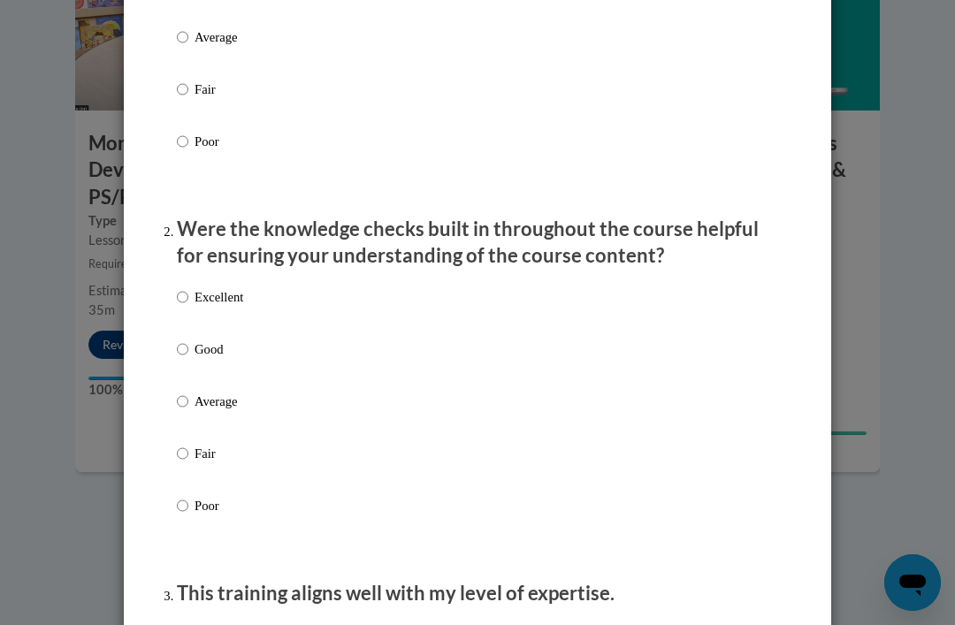
scroll to position [375, 0]
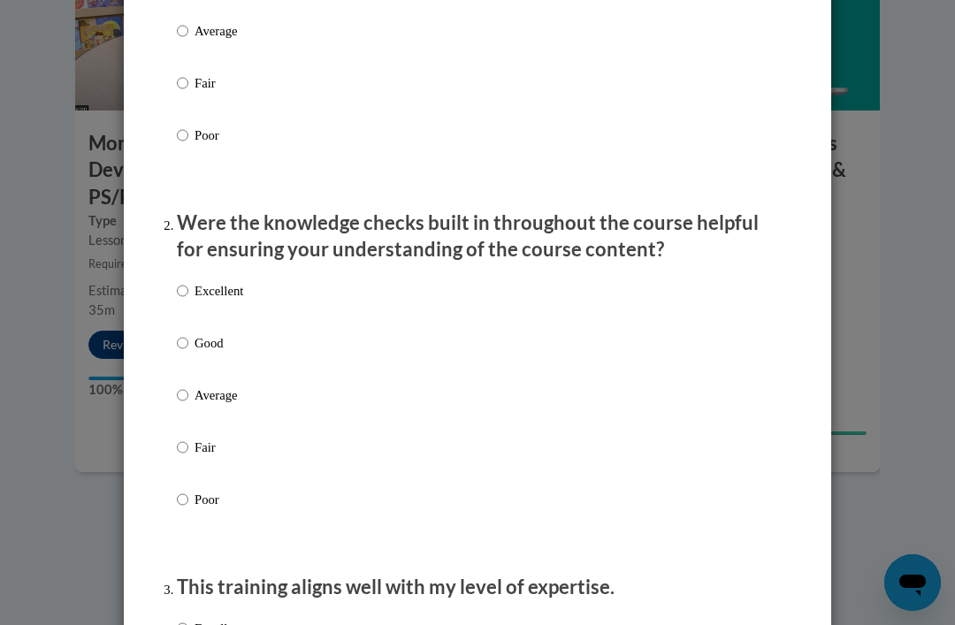
click at [188, 392] on input "Average" at bounding box center [182, 394] width 11 height 19
radio input "true"
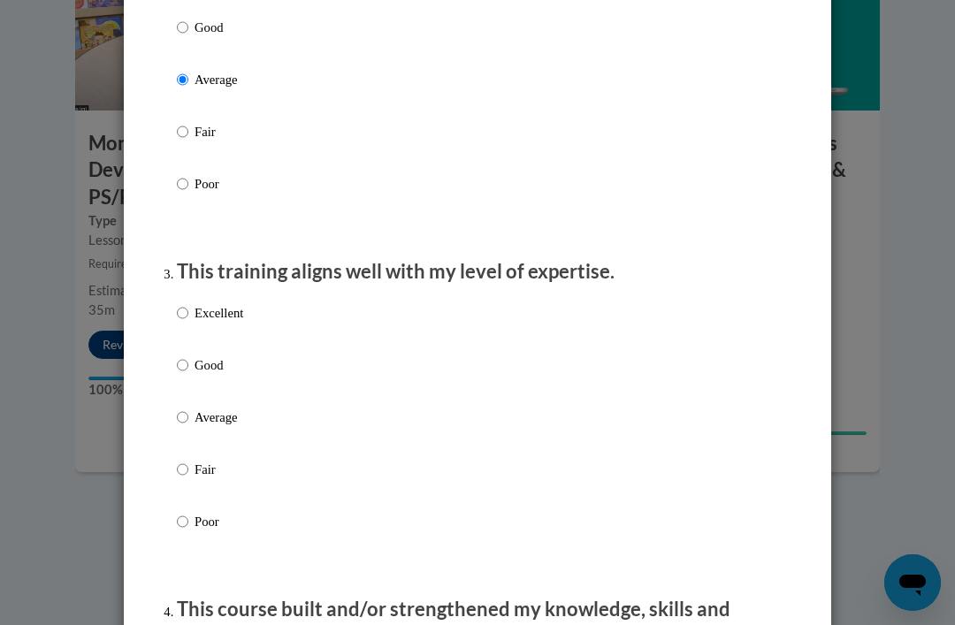
scroll to position [696, 0]
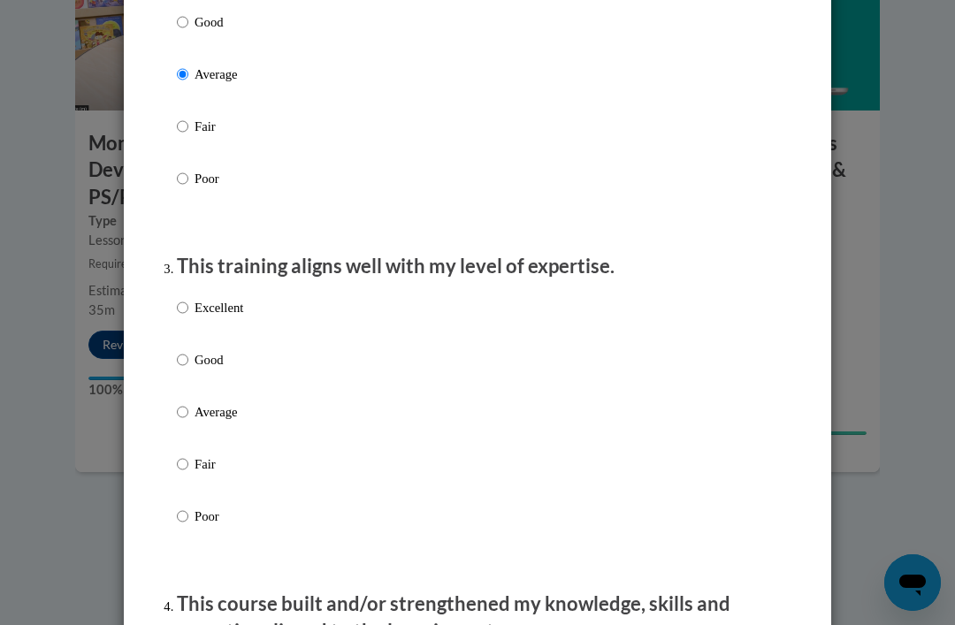
click at [186, 405] on input "Average" at bounding box center [182, 411] width 11 height 19
radio input "true"
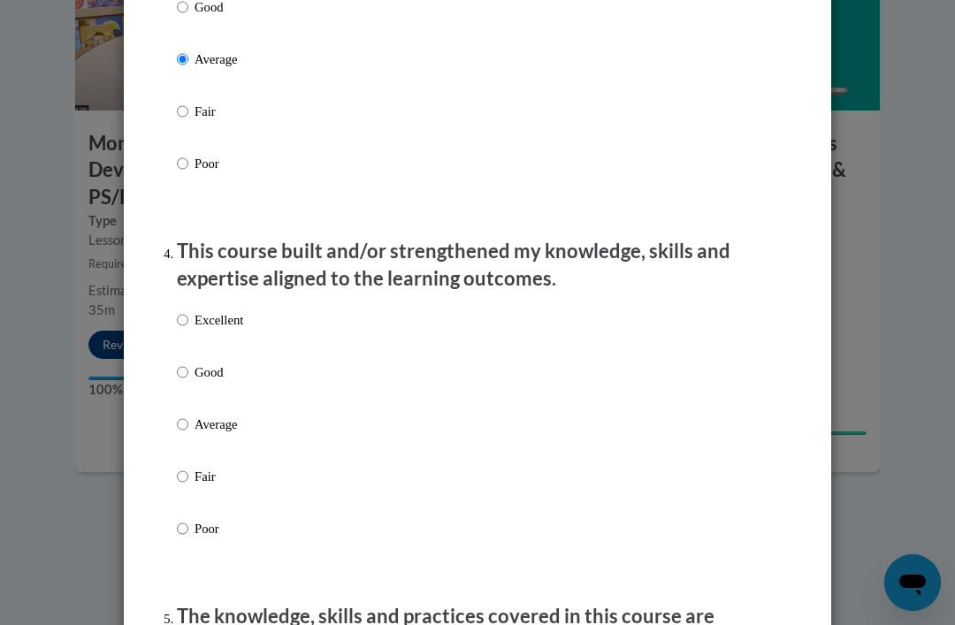
scroll to position [1048, 0]
click at [187, 415] on input "Average" at bounding box center [182, 424] width 11 height 19
radio input "true"
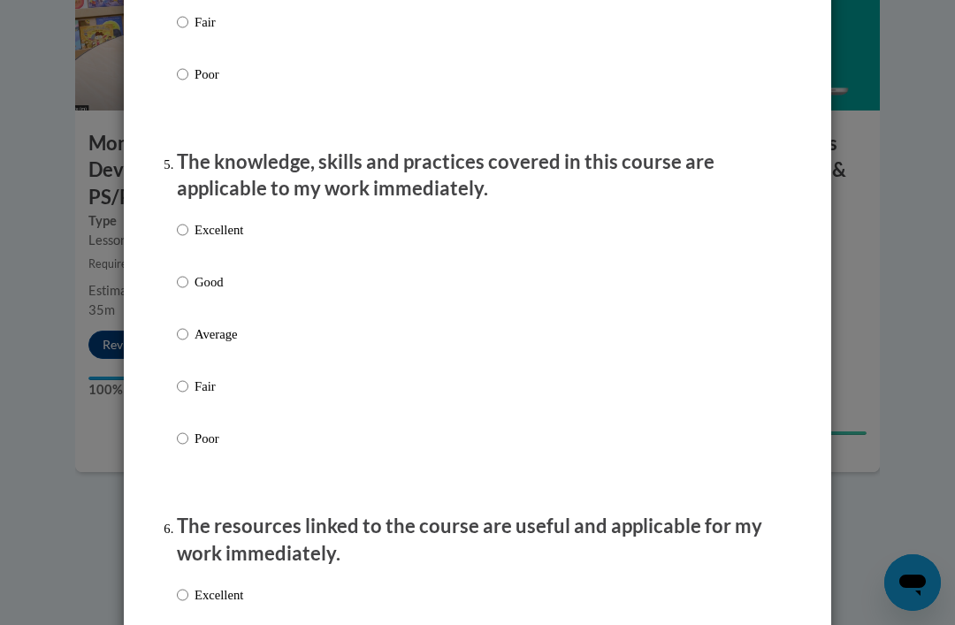
scroll to position [1504, 0]
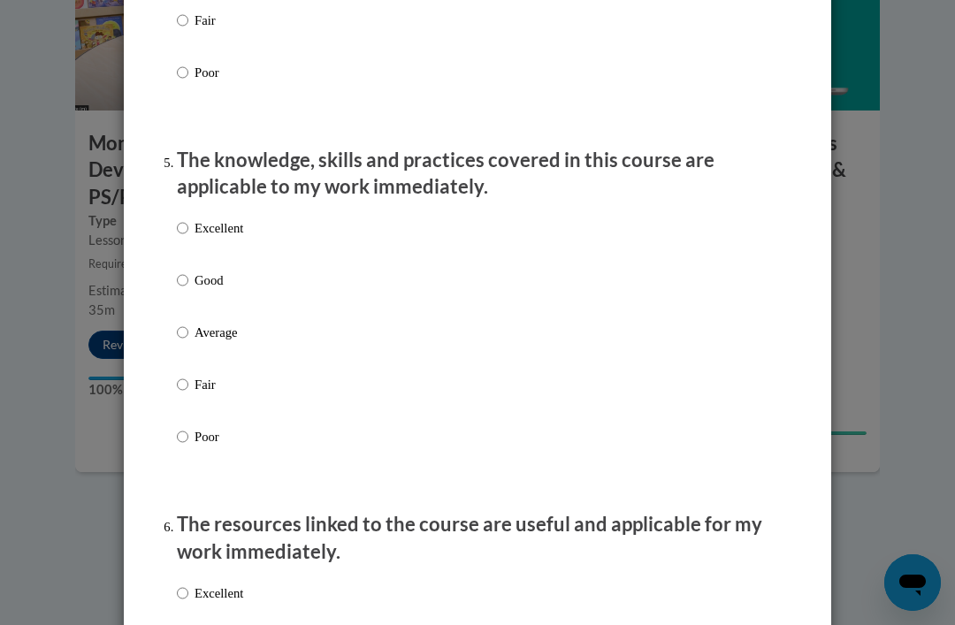
click at [185, 333] on input "Average" at bounding box center [182, 332] width 11 height 19
radio input "true"
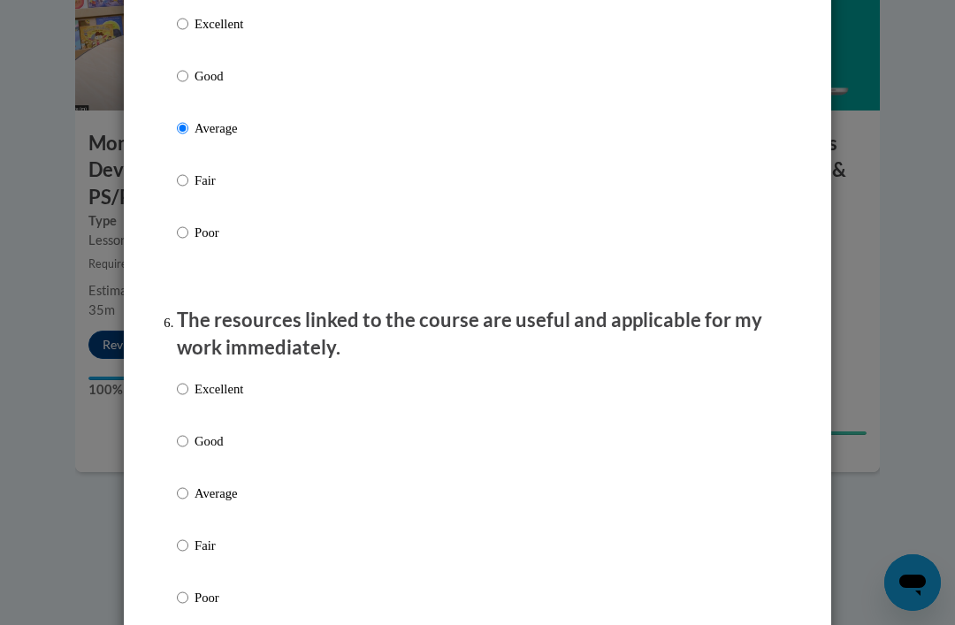
scroll to position [1716, 0]
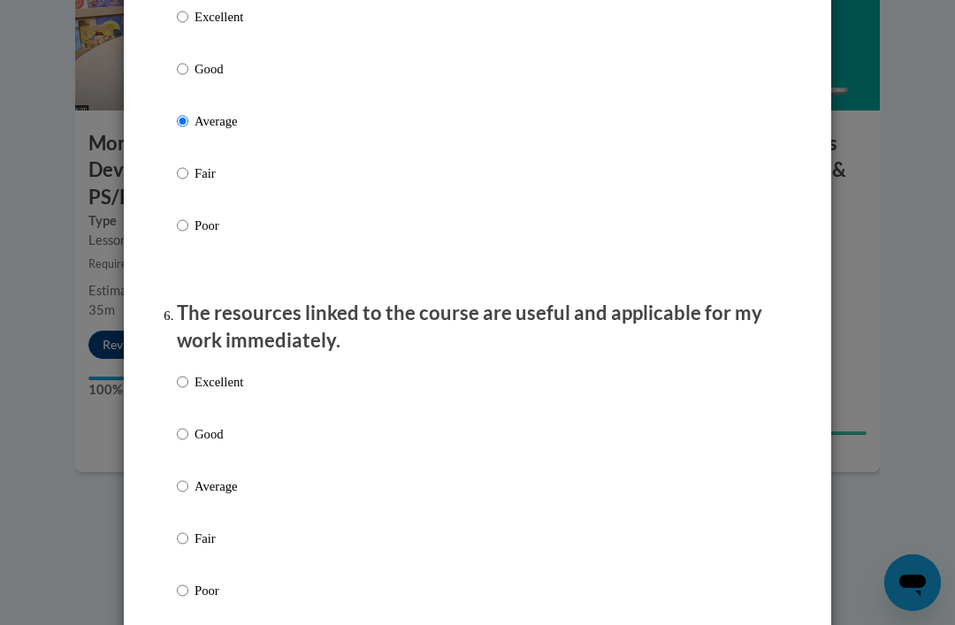
click at [180, 480] on input "Average" at bounding box center [182, 485] width 11 height 19
radio input "true"
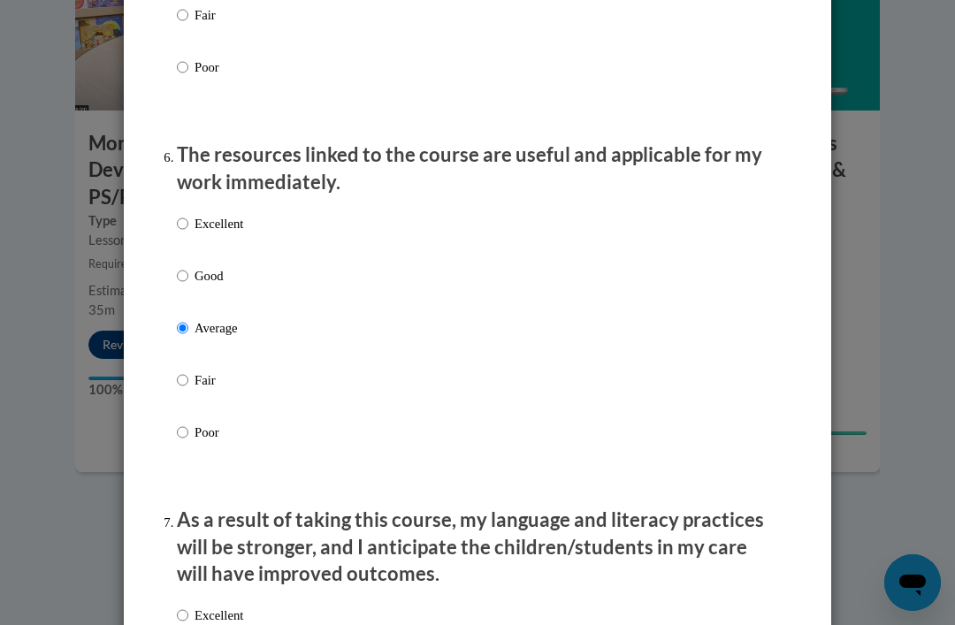
scroll to position [1717, 0]
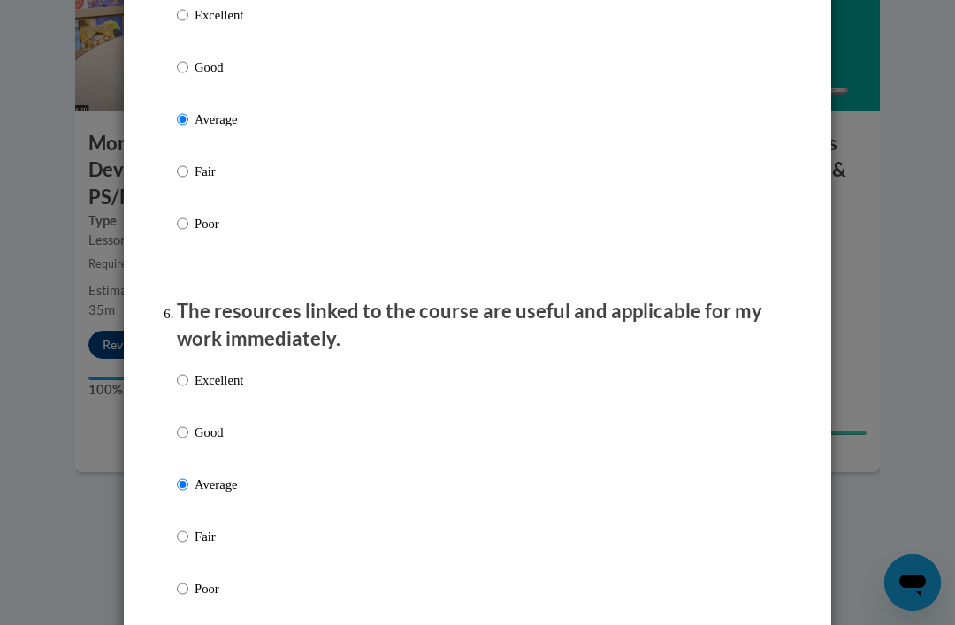
click at [179, 425] on input "Good" at bounding box center [182, 431] width 11 height 19
radio input "true"
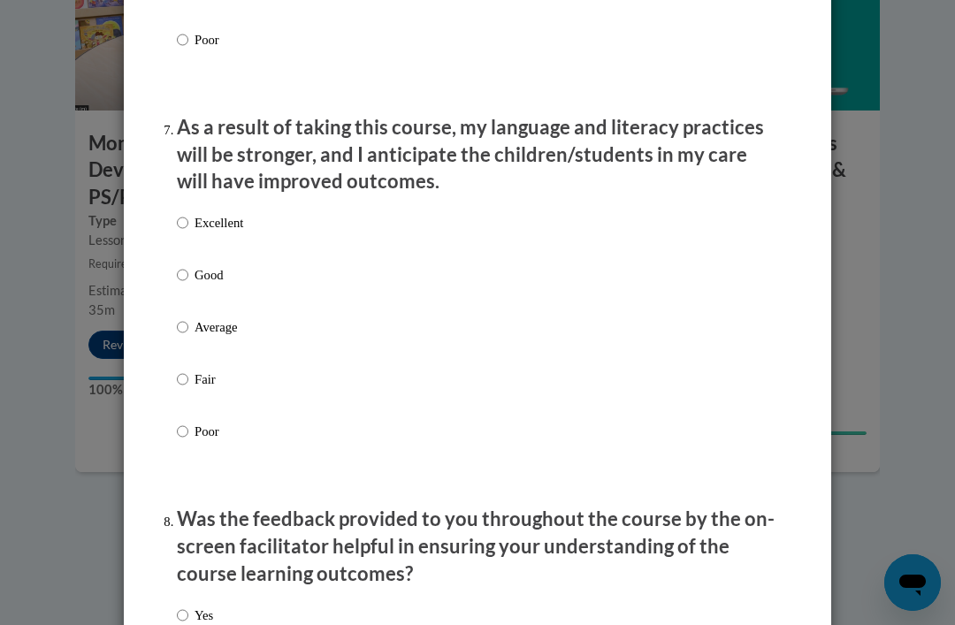
scroll to position [2268, 0]
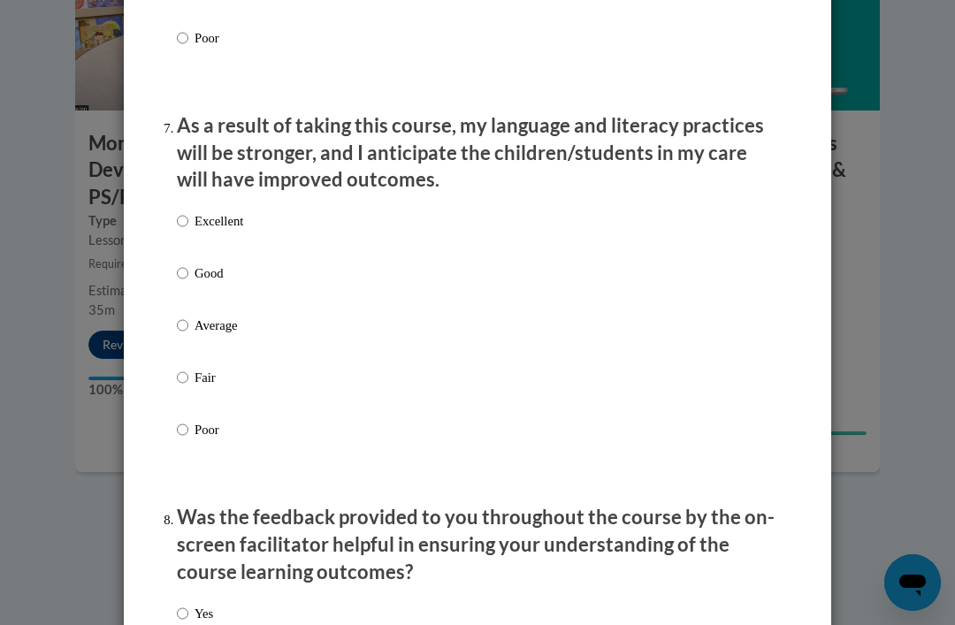
click at [177, 268] on input "Good" at bounding box center [182, 272] width 11 height 19
radio input "true"
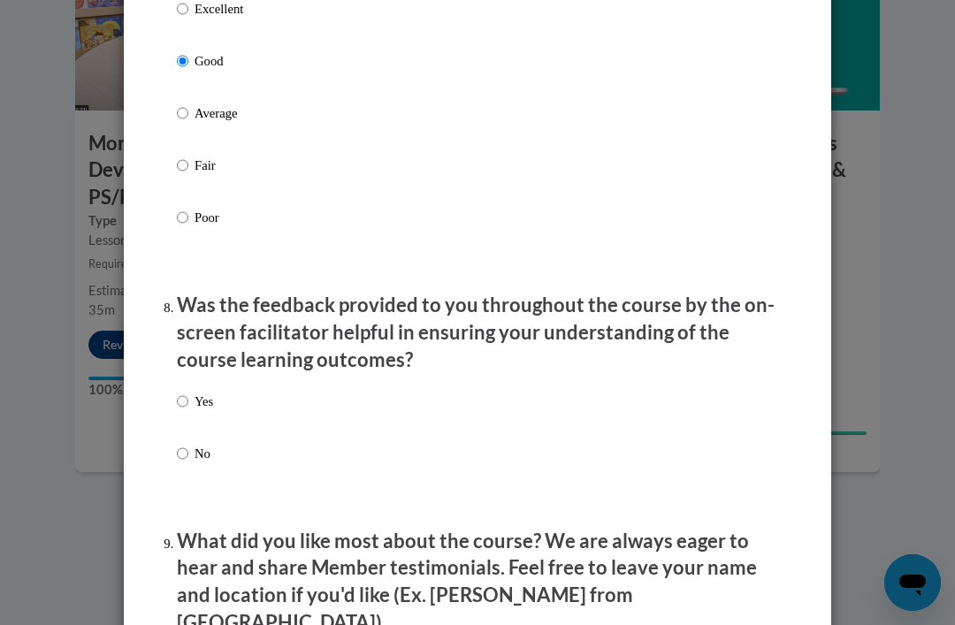
scroll to position [2485, 0]
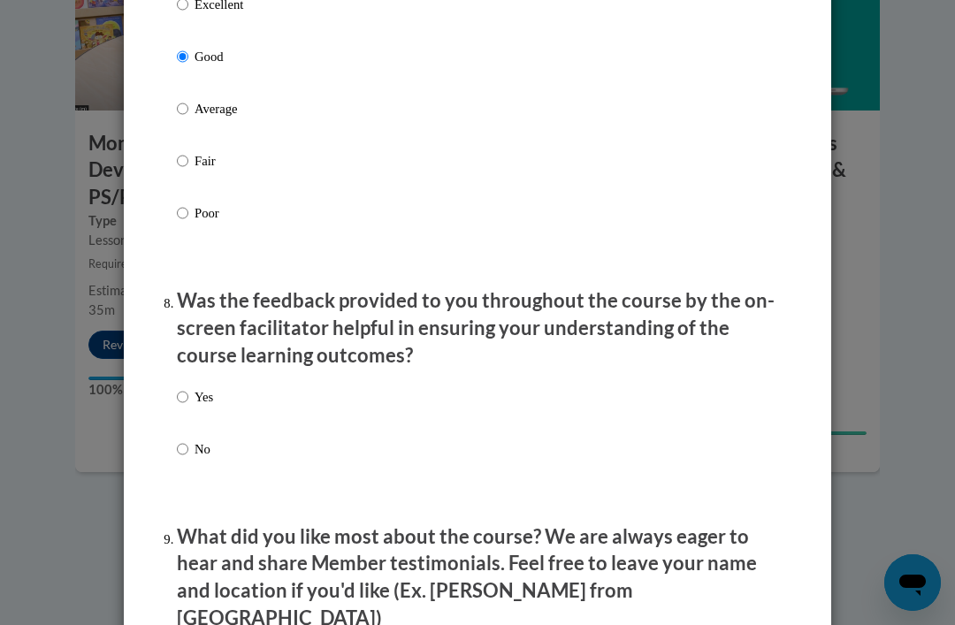
click at [185, 387] on input "Yes" at bounding box center [182, 396] width 11 height 19
radio input "true"
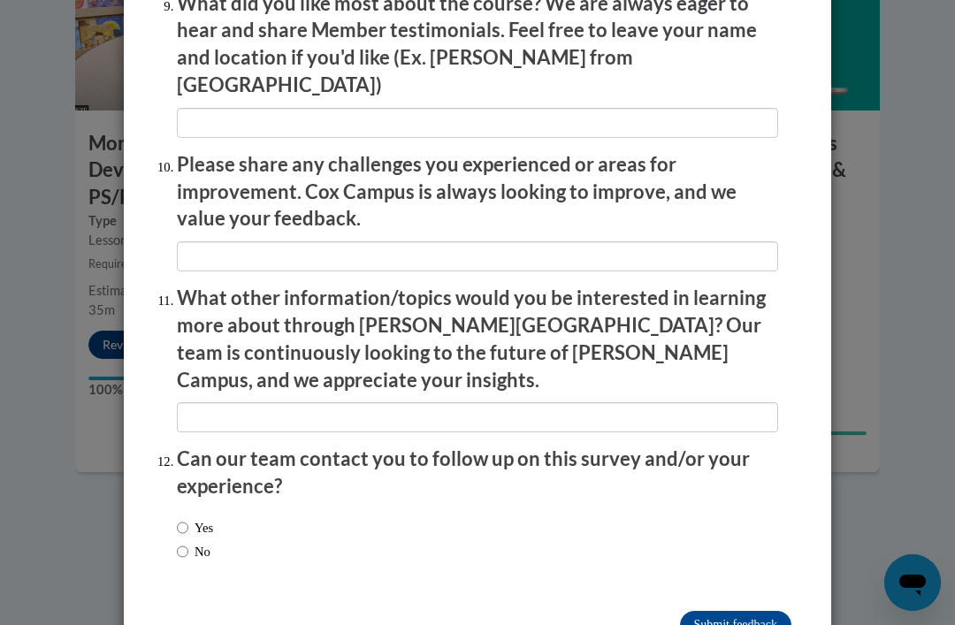
scroll to position [3017, 0]
click at [708, 612] on input "Submit feedback" at bounding box center [735, 626] width 111 height 28
click at [725, 612] on input "Submitting" at bounding box center [735, 626] width 111 height 28
